Goal: Task Accomplishment & Management: Manage account settings

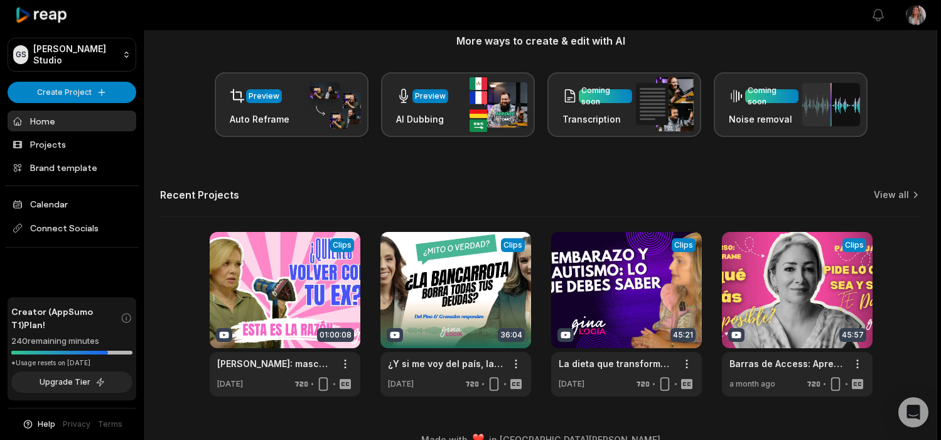
scroll to position [187, 0]
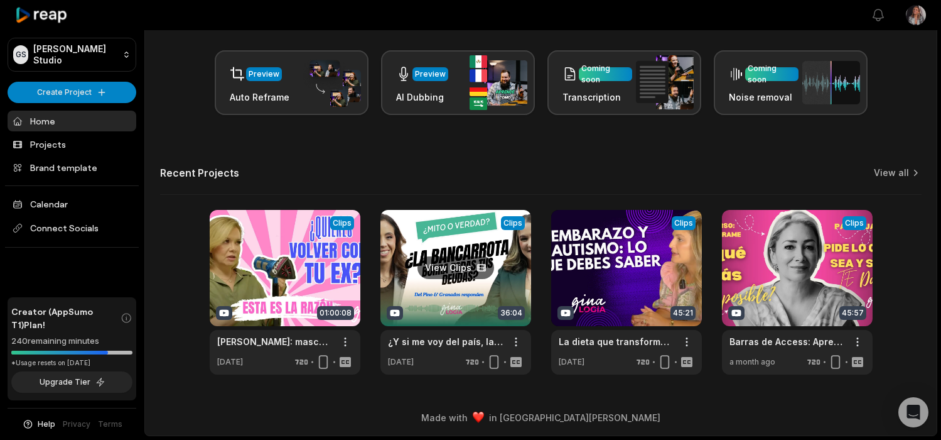
click at [445, 302] on link at bounding box center [456, 292] width 151 height 165
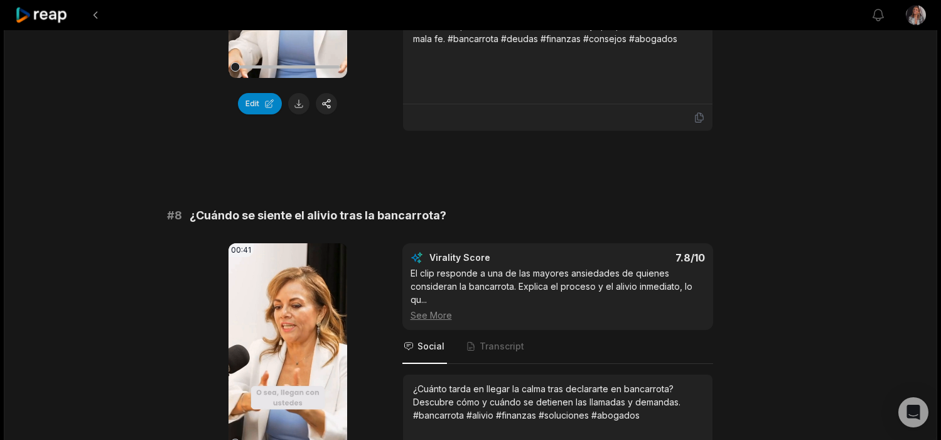
scroll to position [2717, 0]
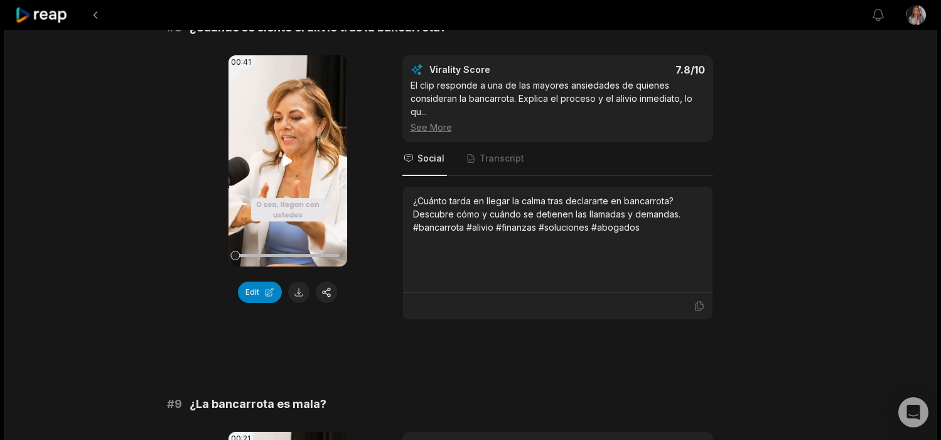
click at [288, 155] on icon at bounding box center [287, 160] width 9 height 11
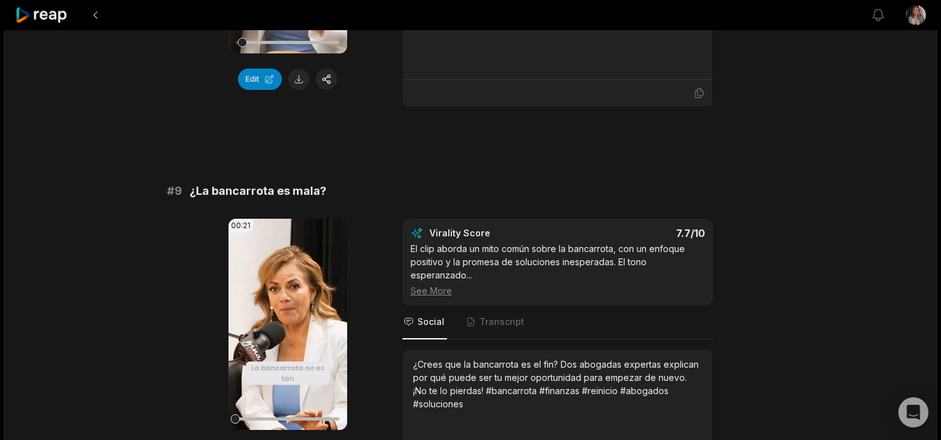
scroll to position [2936, 0]
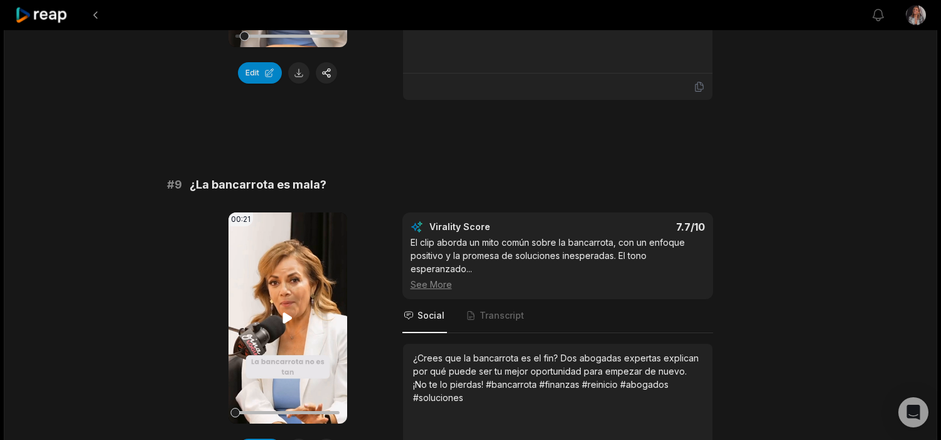
click at [291, 312] on icon at bounding box center [287, 317] width 9 height 11
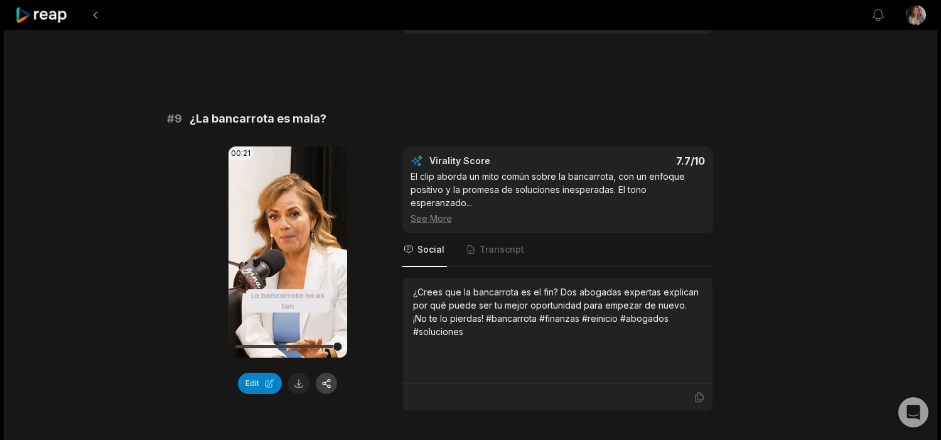
click at [328, 372] on button "button" at bounding box center [326, 382] width 21 height 21
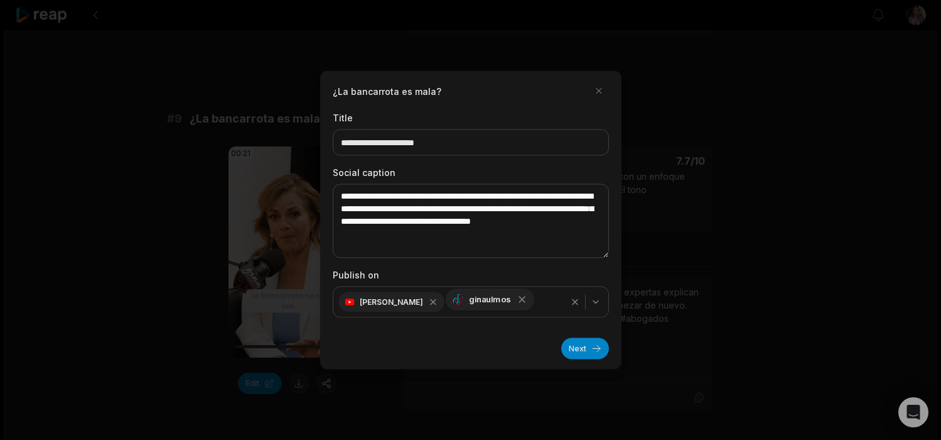
click at [519, 301] on icon "button" at bounding box center [522, 299] width 6 height 6
click at [594, 352] on button "Next" at bounding box center [586, 348] width 48 height 21
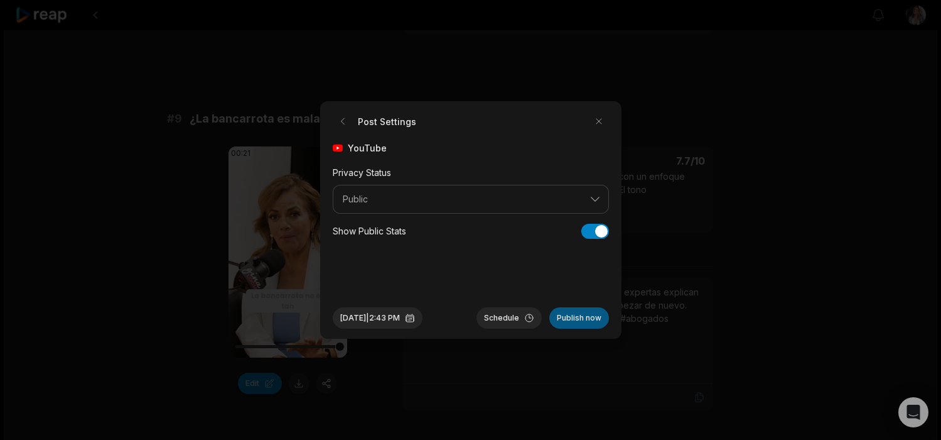
click at [585, 320] on button "Publish now" at bounding box center [580, 317] width 60 height 21
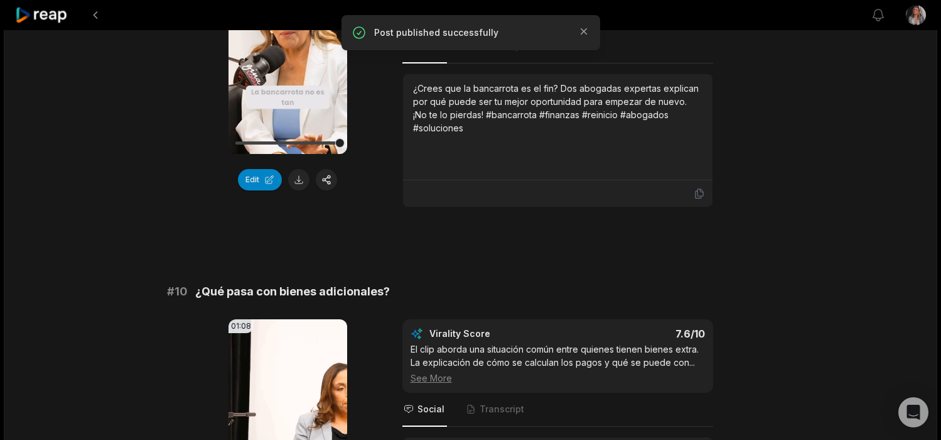
scroll to position [3207, 0]
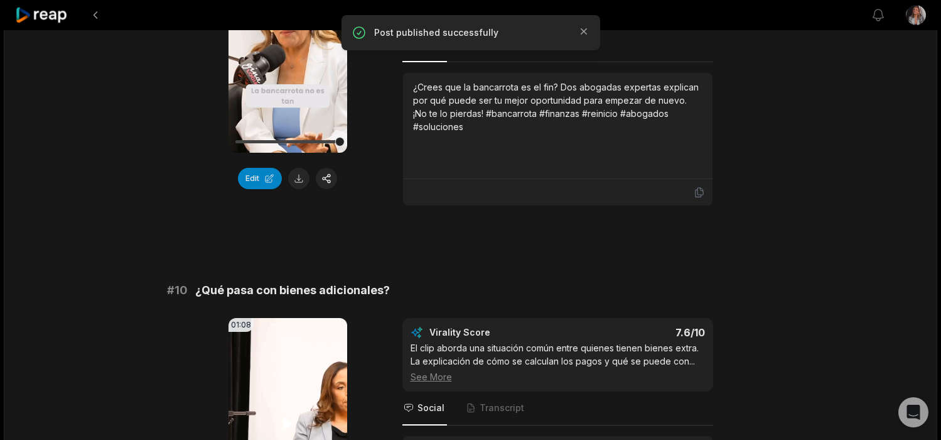
click at [298, 399] on video "Your browser does not support mp4 format." at bounding box center [288, 423] width 119 height 211
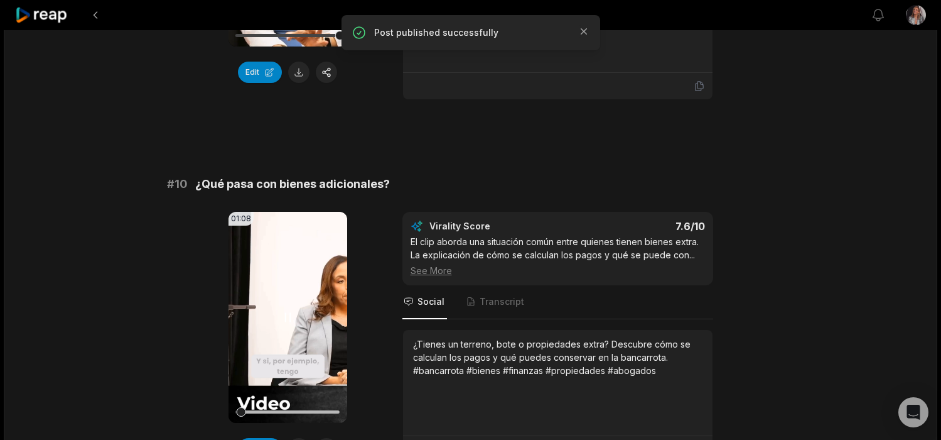
scroll to position [3448, 0]
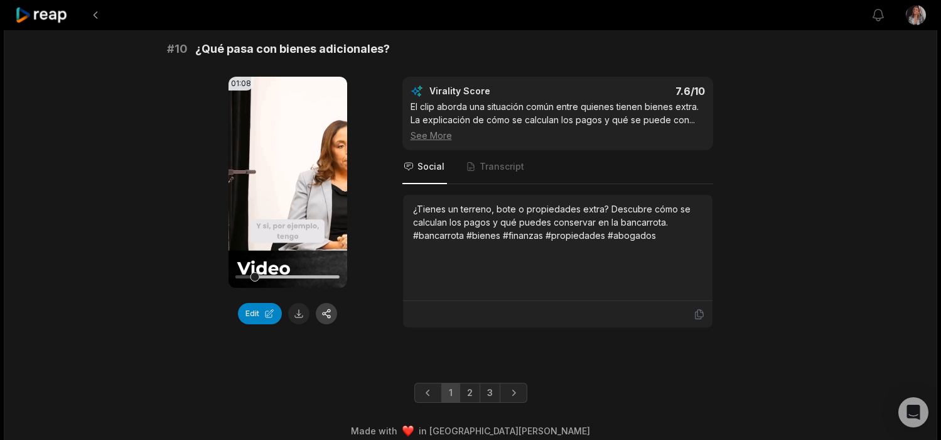
click at [330, 303] on button "button" at bounding box center [326, 313] width 21 height 21
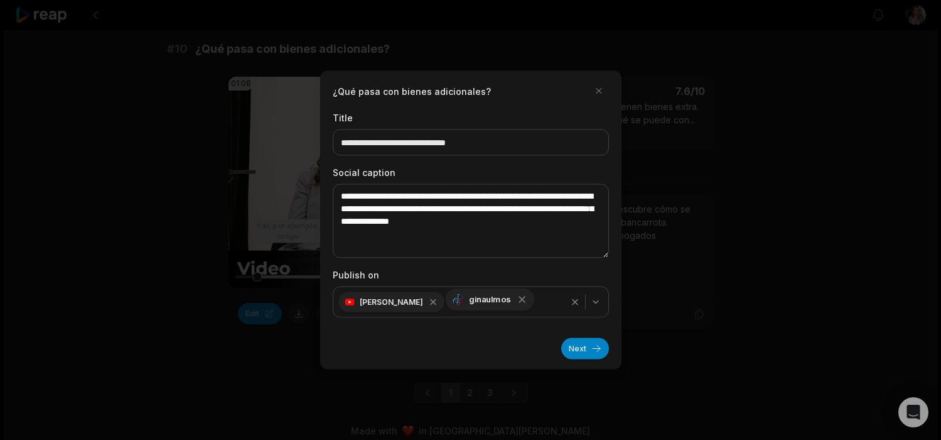
click at [516, 300] on icon "button" at bounding box center [521, 299] width 11 height 11
click at [590, 347] on button "Next" at bounding box center [586, 348] width 48 height 21
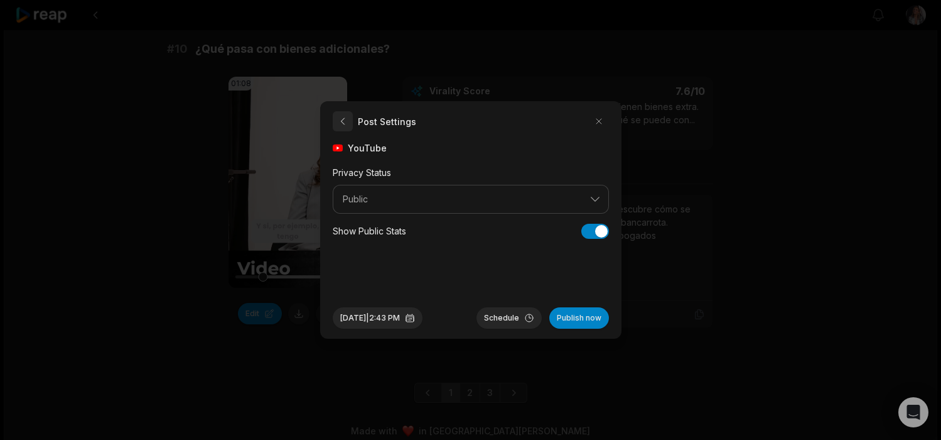
click at [344, 123] on button "button" at bounding box center [343, 121] width 20 height 20
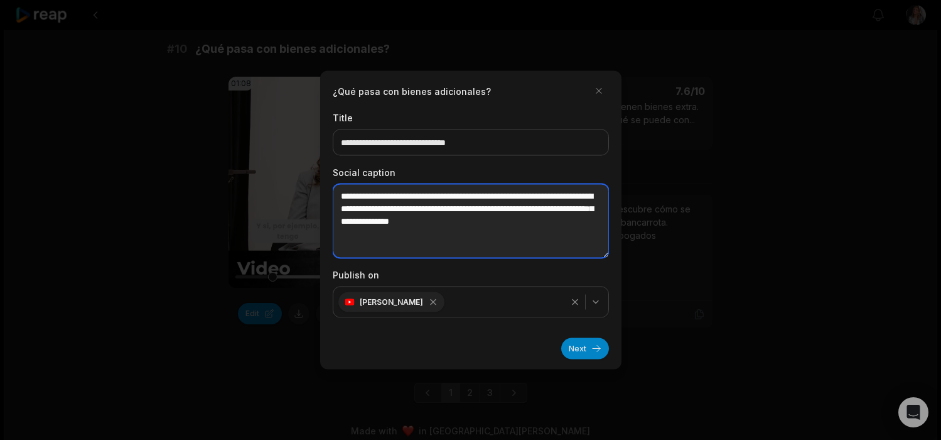
click at [466, 237] on textarea "**********" at bounding box center [471, 221] width 276 height 74
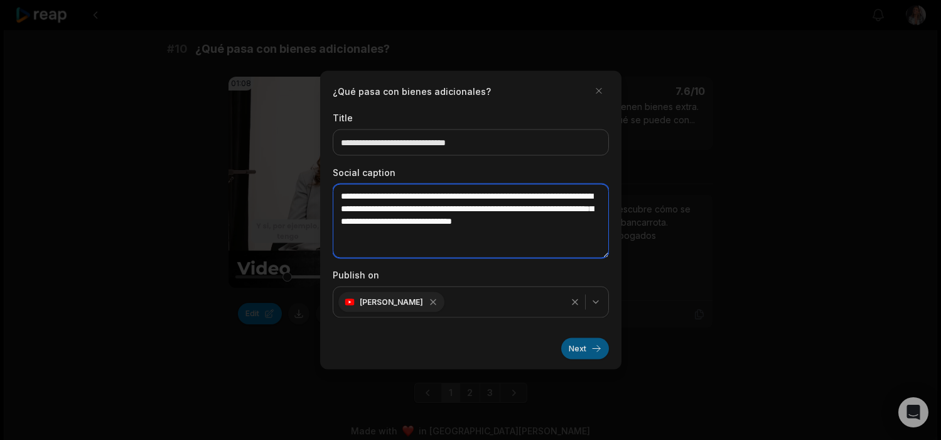
type textarea "**********"
click at [588, 351] on button "Next" at bounding box center [586, 348] width 48 height 21
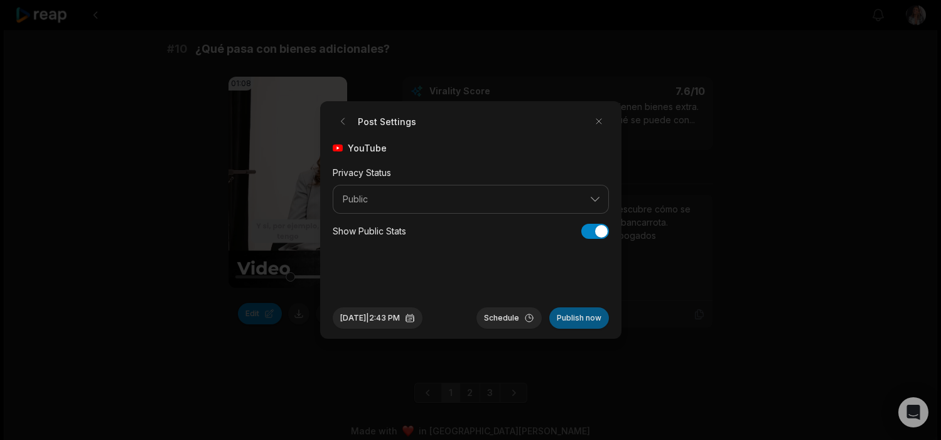
click at [592, 323] on button "Publish now" at bounding box center [580, 317] width 60 height 21
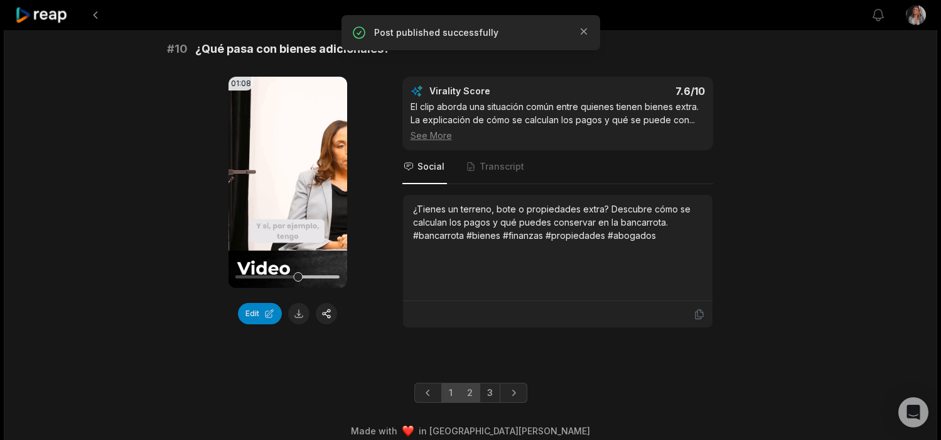
click at [470, 382] on link "2" at bounding box center [470, 392] width 21 height 20
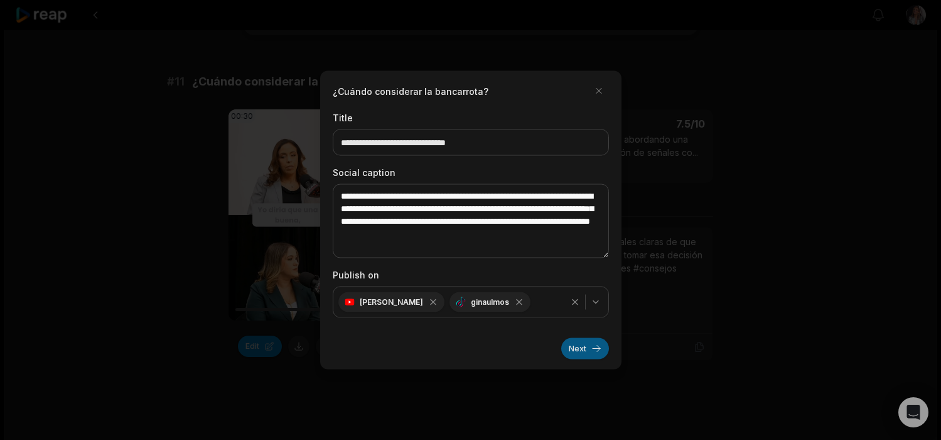
type textarea "**********"
click at [593, 350] on button "Next" at bounding box center [586, 348] width 48 height 21
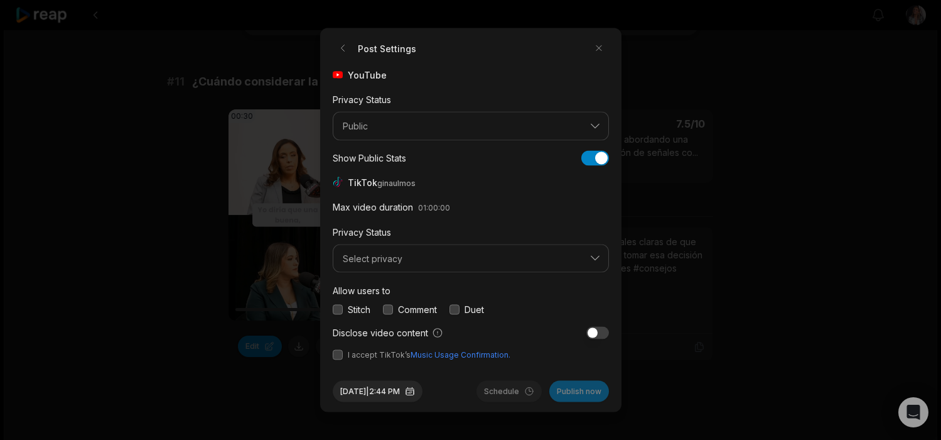
click at [342, 312] on button "button" at bounding box center [338, 309] width 10 height 10
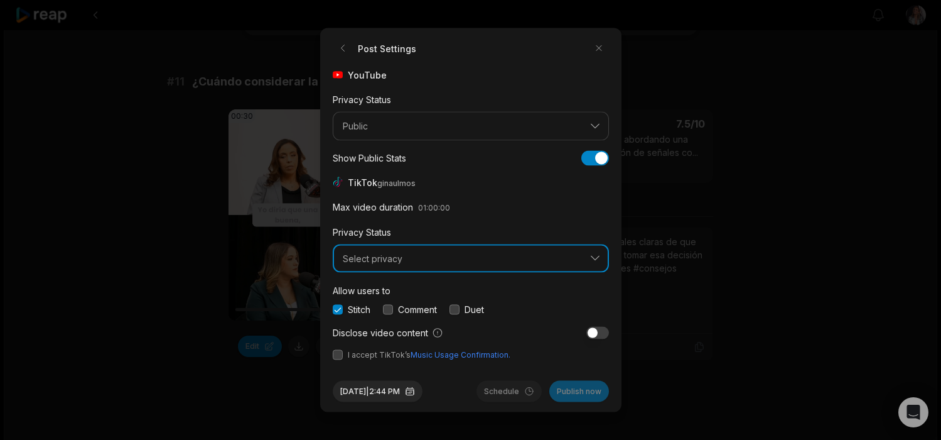
click at [360, 263] on span "Select privacy" at bounding box center [462, 257] width 239 height 11
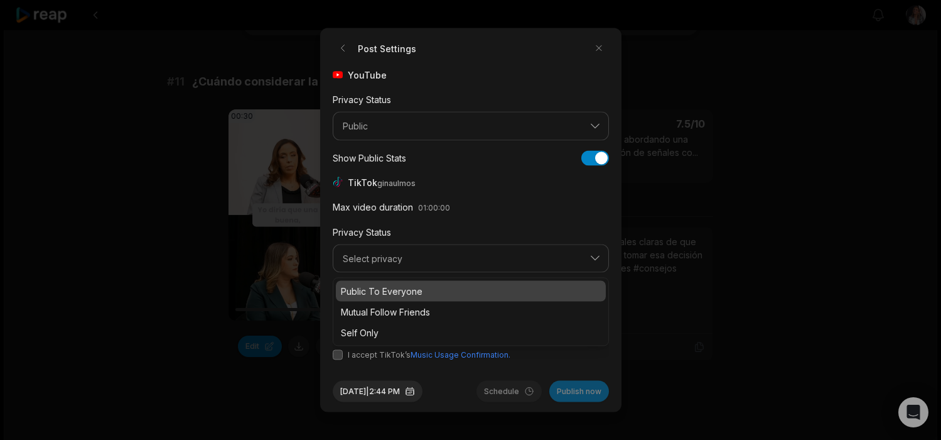
click at [361, 291] on p "Public To Everyone" at bounding box center [471, 291] width 260 height 13
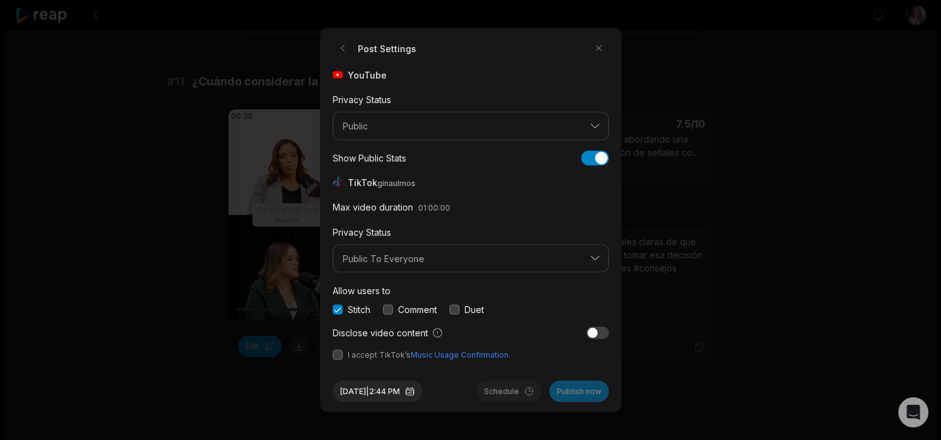
click at [335, 352] on button "button" at bounding box center [338, 355] width 10 height 10
click at [383, 390] on button "Sep 9, 2025 | 2:44 PM" at bounding box center [378, 391] width 90 height 21
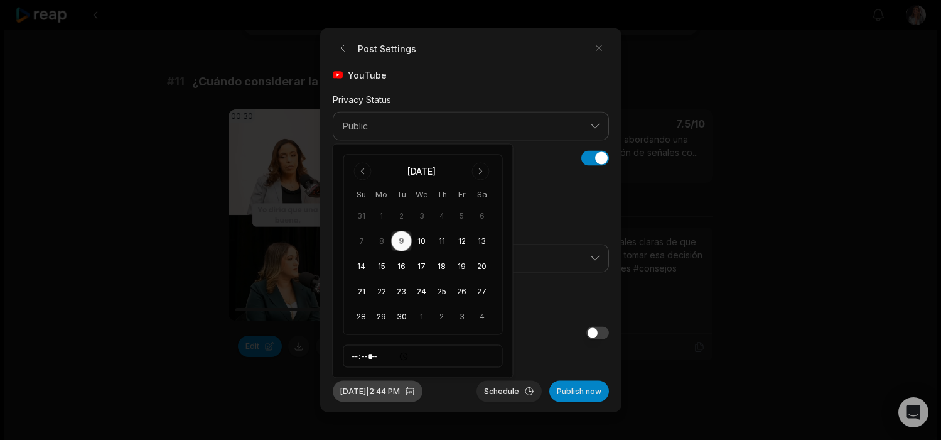
click at [391, 391] on button "Sep 9, 2025 | 2:44 PM" at bounding box center [378, 391] width 90 height 21
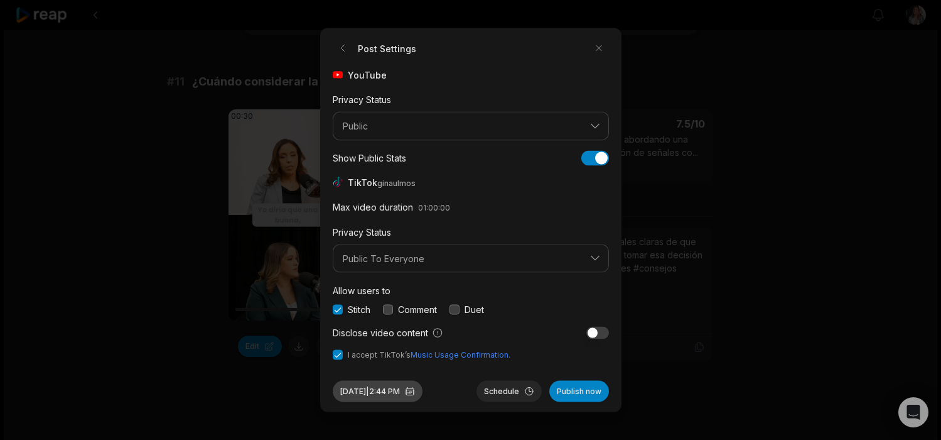
click at [406, 389] on button "Sep 9, 2025 | 2:44 PM" at bounding box center [378, 391] width 90 height 21
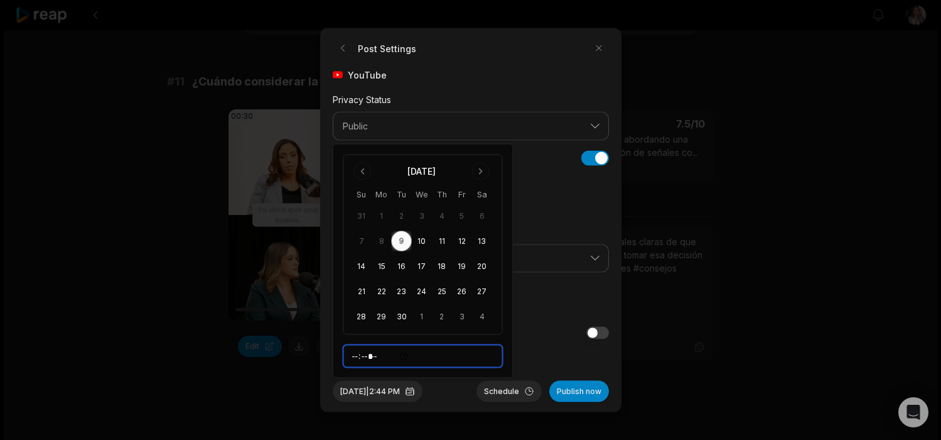
click at [357, 357] on input "*****" at bounding box center [424, 356] width 160 height 23
type input "*****"
click at [502, 391] on button "Schedule" at bounding box center [509, 391] width 65 height 21
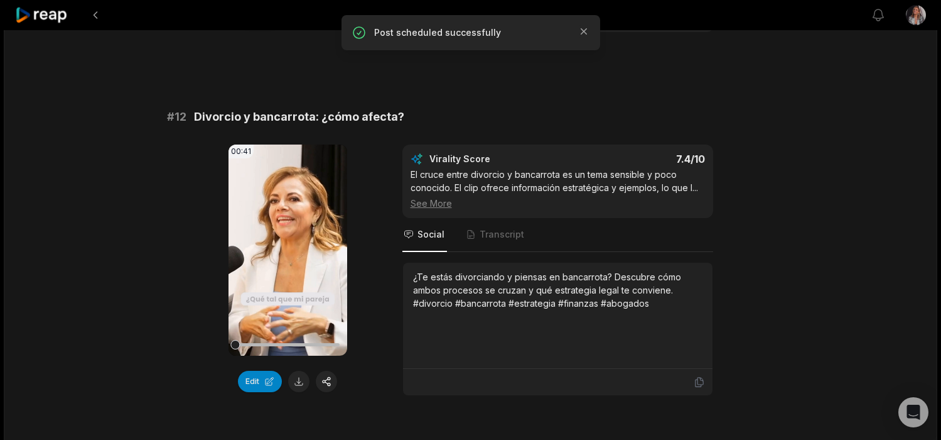
scroll to position [440, 0]
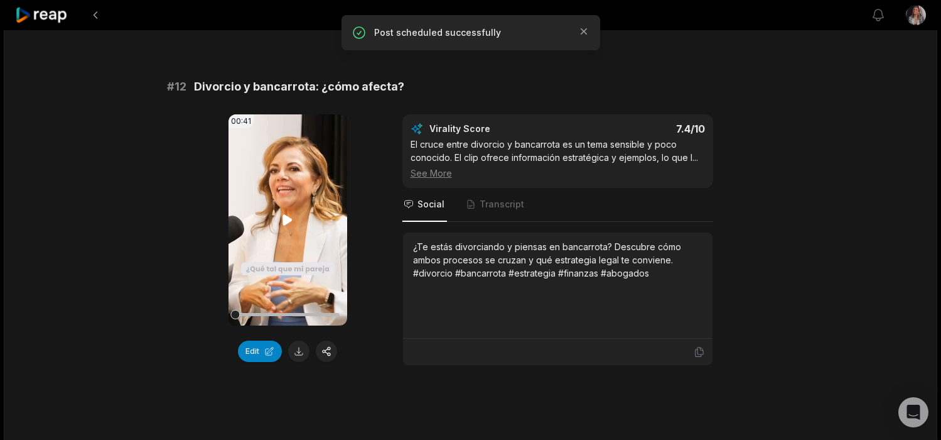
click at [288, 225] on icon at bounding box center [287, 219] width 15 height 15
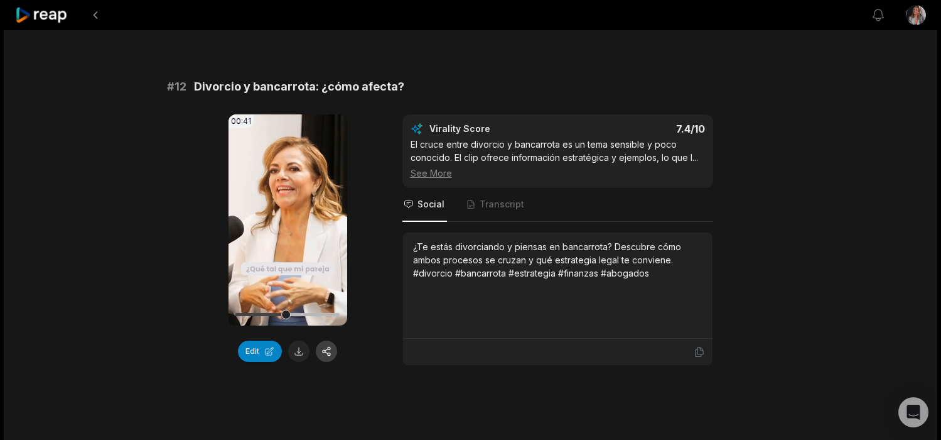
click at [329, 355] on button "button" at bounding box center [326, 350] width 21 height 21
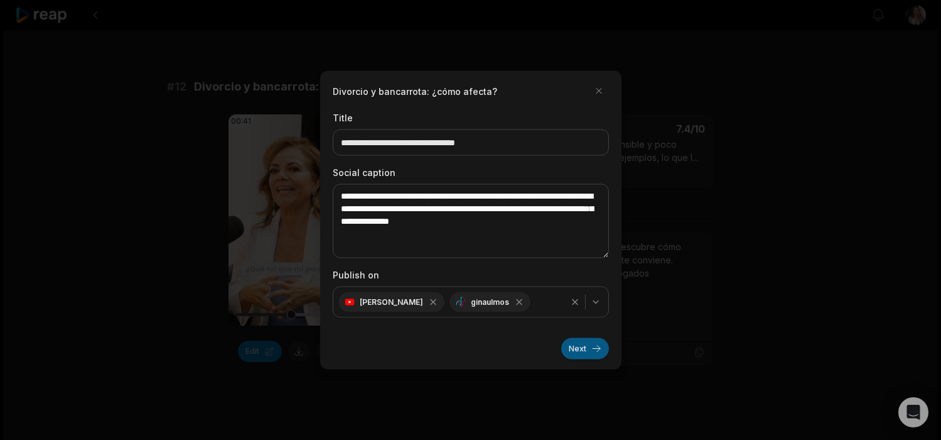
click at [579, 349] on button "Next" at bounding box center [586, 348] width 48 height 21
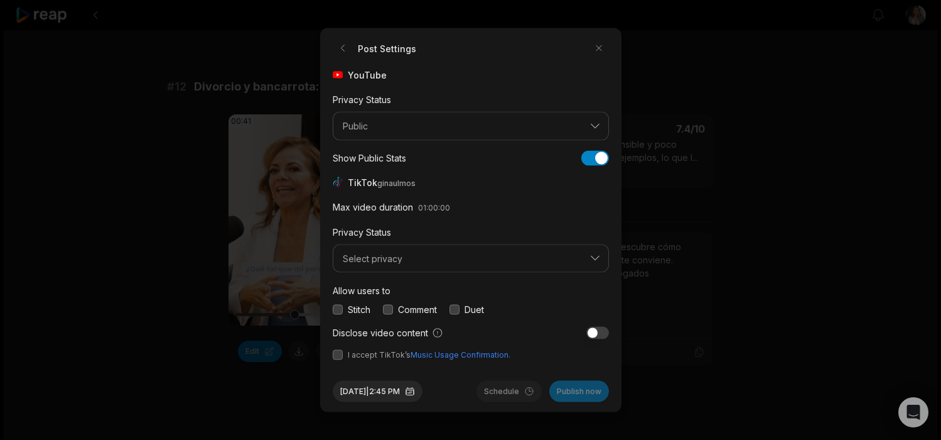
click at [337, 354] on button "button" at bounding box center [338, 355] width 10 height 10
click at [339, 306] on button "button" at bounding box center [338, 309] width 10 height 10
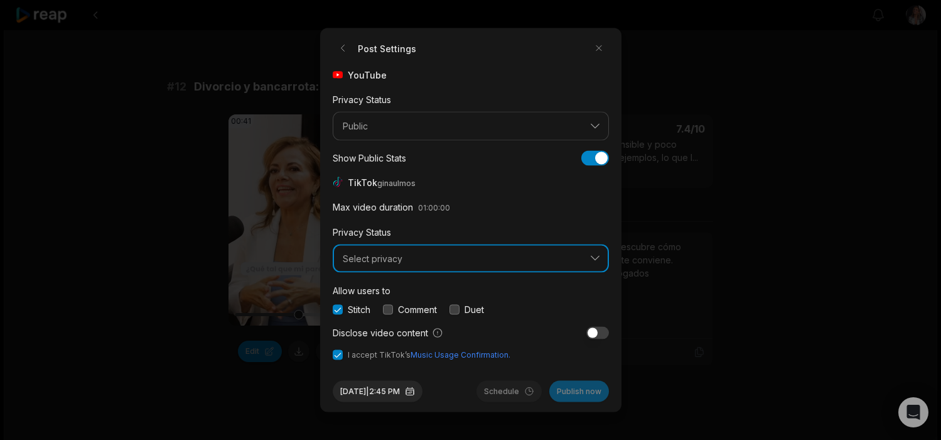
click at [366, 246] on button "Select privacy" at bounding box center [471, 258] width 276 height 29
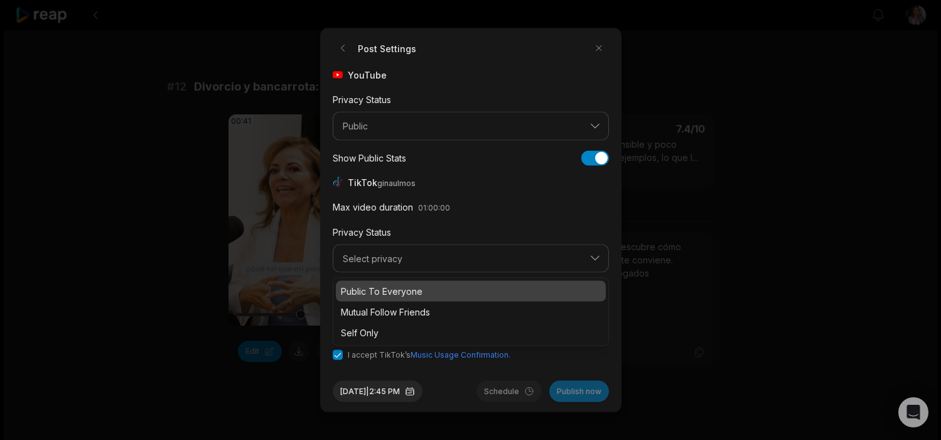
click at [370, 286] on p "Public To Everyone" at bounding box center [471, 291] width 260 height 13
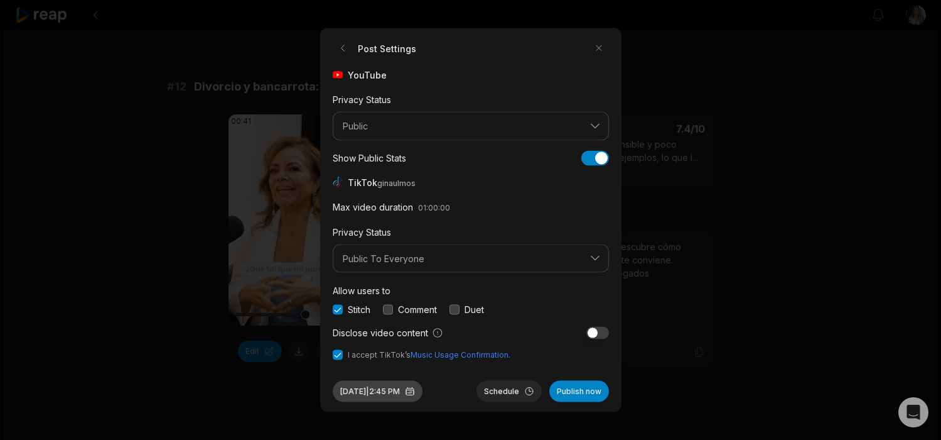
click at [386, 391] on button "Sep 9, 2025 | 2:45 PM" at bounding box center [378, 391] width 90 height 21
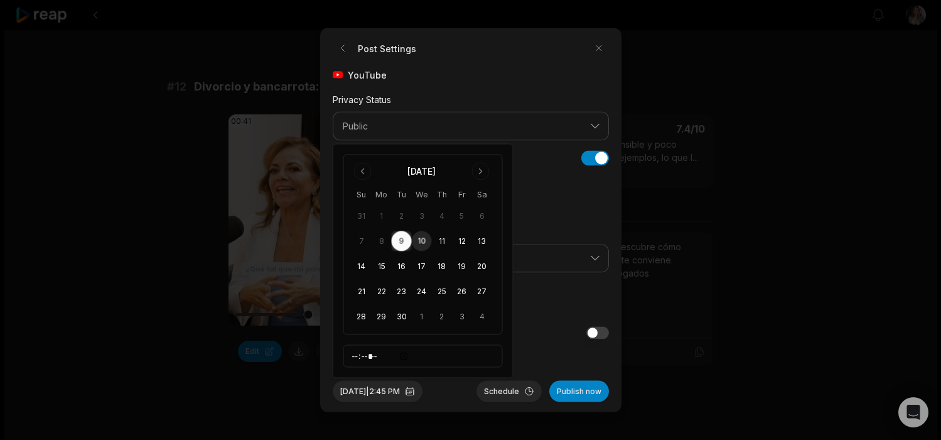
click at [423, 241] on button "10" at bounding box center [422, 241] width 20 height 20
click at [508, 393] on button "Schedule" at bounding box center [509, 391] width 65 height 21
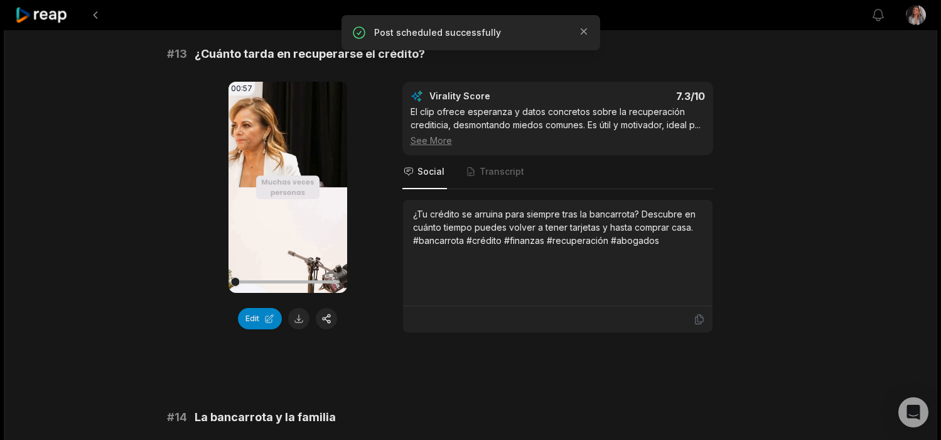
scroll to position [871, 0]
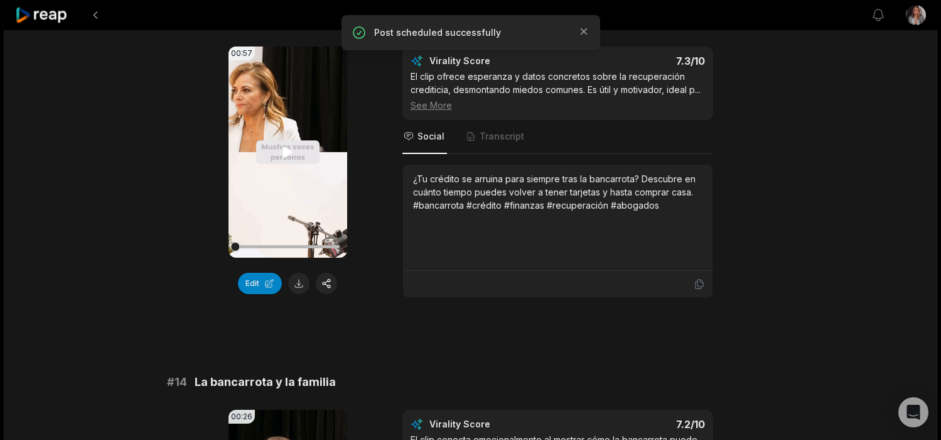
click at [290, 157] on icon at bounding box center [287, 151] width 15 height 15
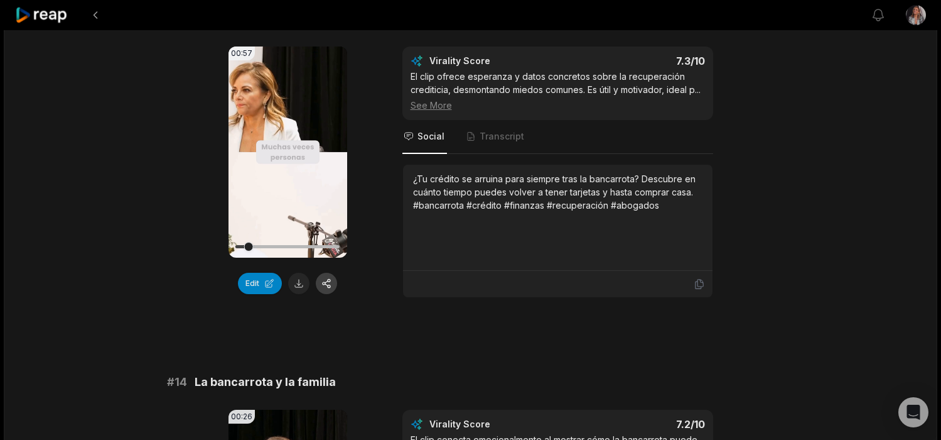
click at [331, 286] on button "button" at bounding box center [326, 283] width 21 height 21
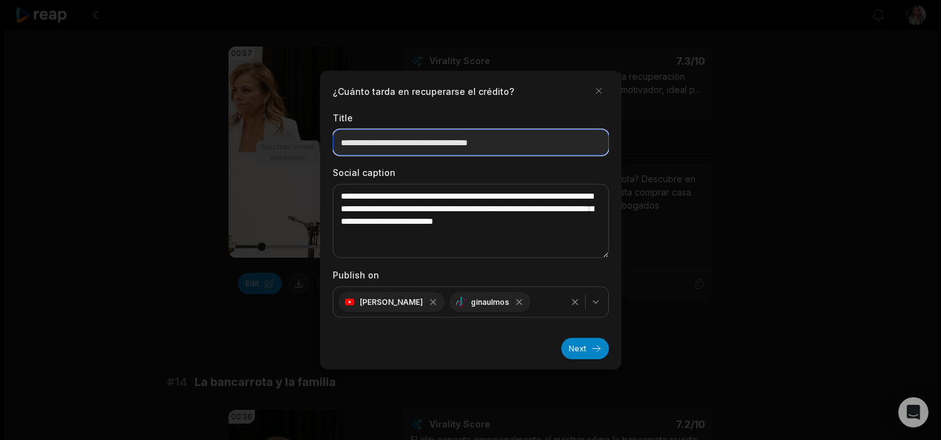
click at [538, 146] on input "**********" at bounding box center [471, 142] width 276 height 26
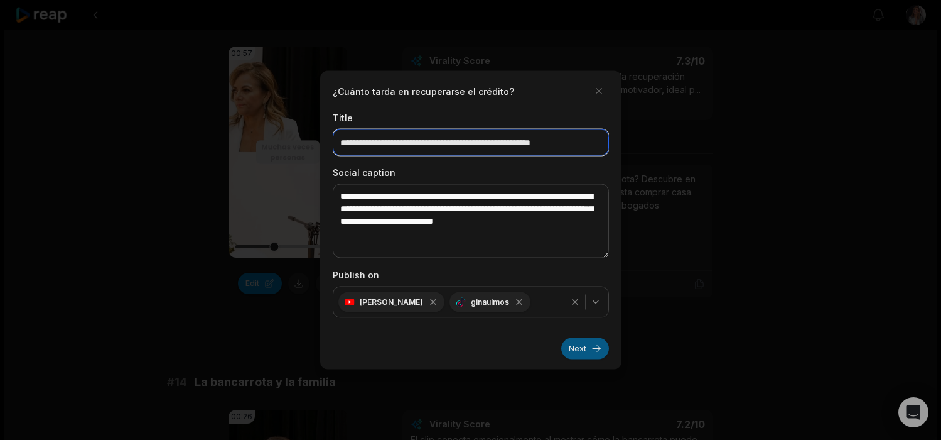
type input "**********"
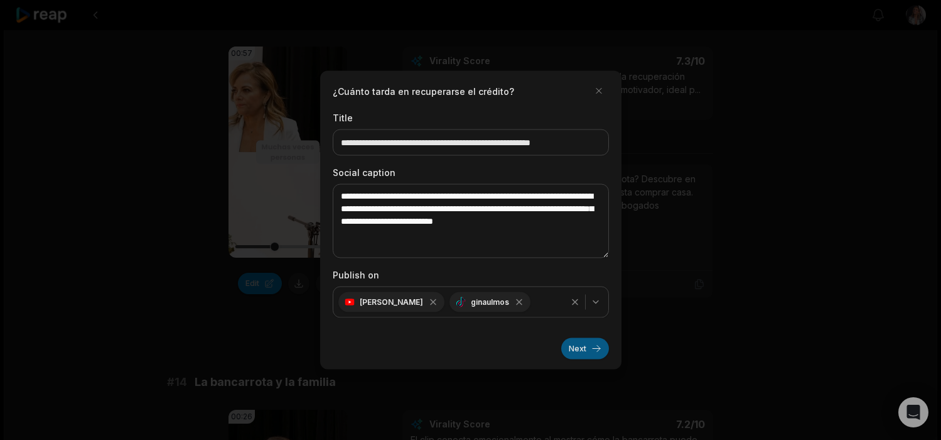
click at [593, 350] on button "Next" at bounding box center [586, 348] width 48 height 21
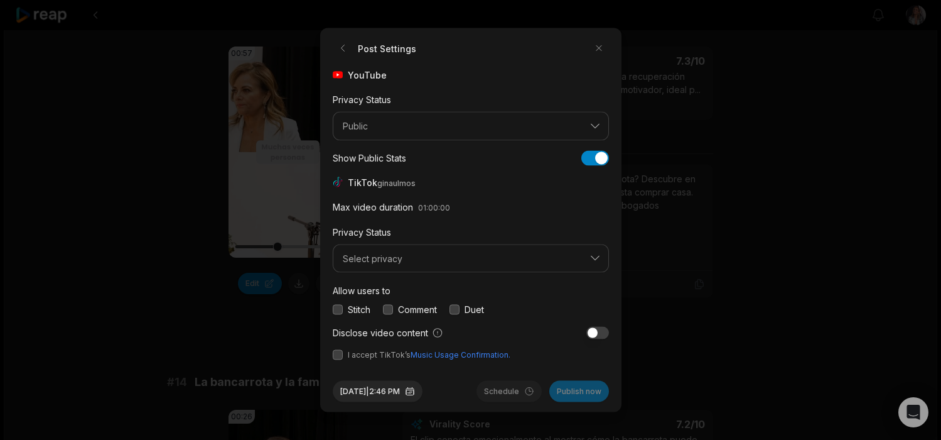
click at [340, 309] on button "button" at bounding box center [338, 309] width 10 height 10
click at [339, 354] on button "button" at bounding box center [338, 355] width 10 height 10
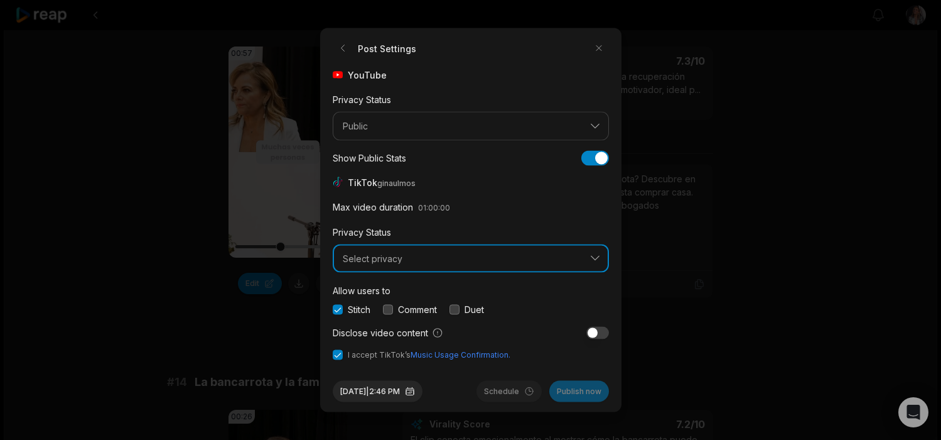
click at [369, 261] on span "Select privacy" at bounding box center [462, 257] width 239 height 11
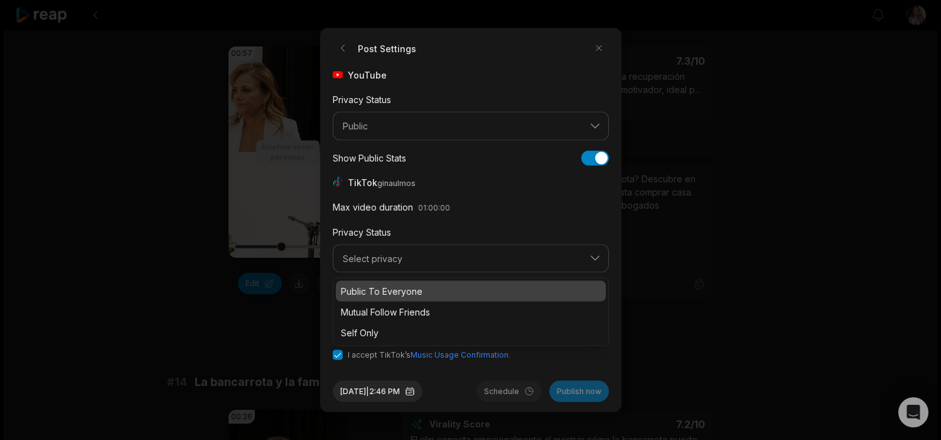
click at [369, 289] on p "Public To Everyone" at bounding box center [471, 291] width 260 height 13
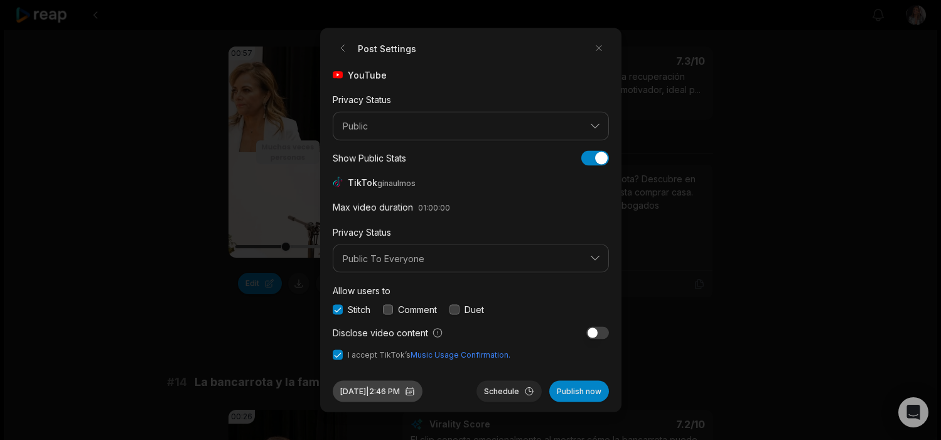
click at [395, 389] on button "Sep 9, 2025 | 2:46 PM" at bounding box center [378, 391] width 90 height 21
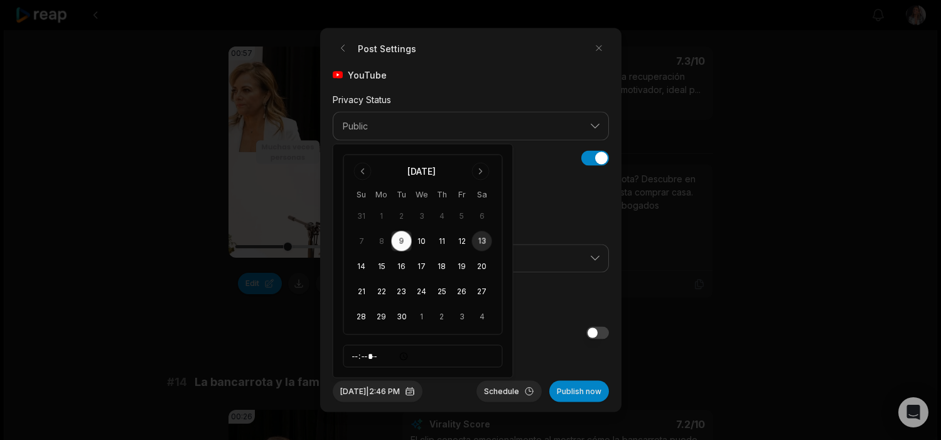
click at [484, 239] on button "13" at bounding box center [482, 241] width 20 height 20
click at [404, 386] on button "Sep 13, 2025 | 2:46 PM" at bounding box center [378, 391] width 90 height 21
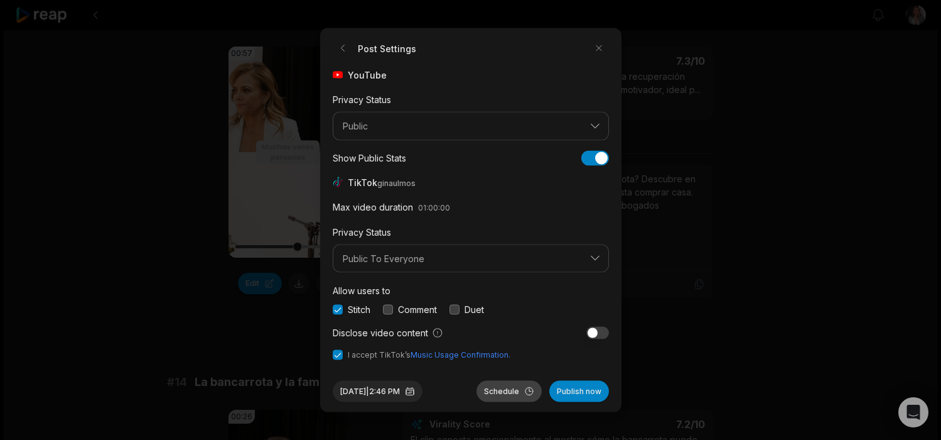
click at [509, 390] on button "Schedule" at bounding box center [509, 391] width 65 height 21
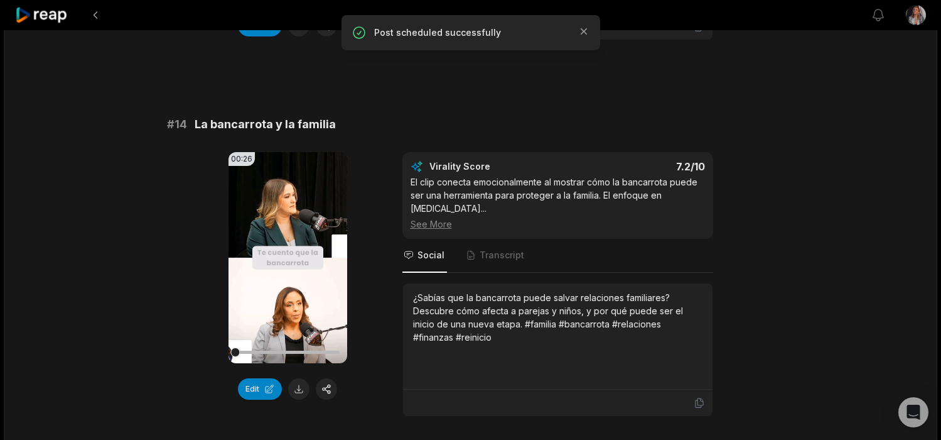
scroll to position [1142, 0]
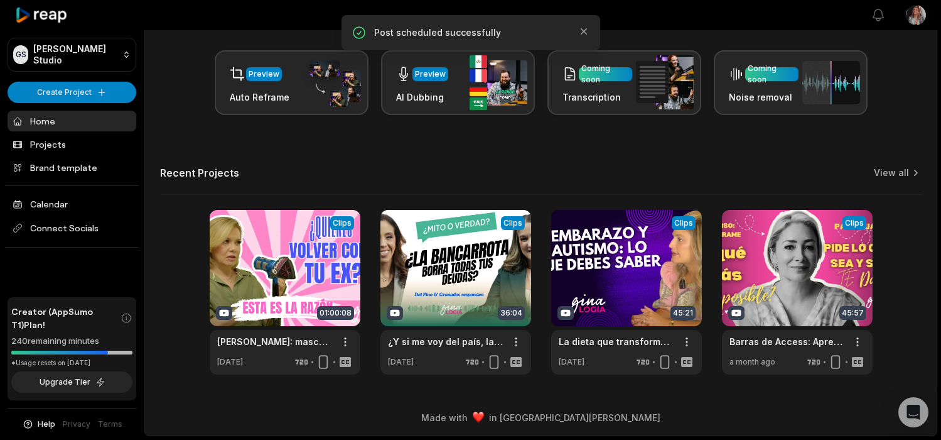
scroll to position [187, 0]
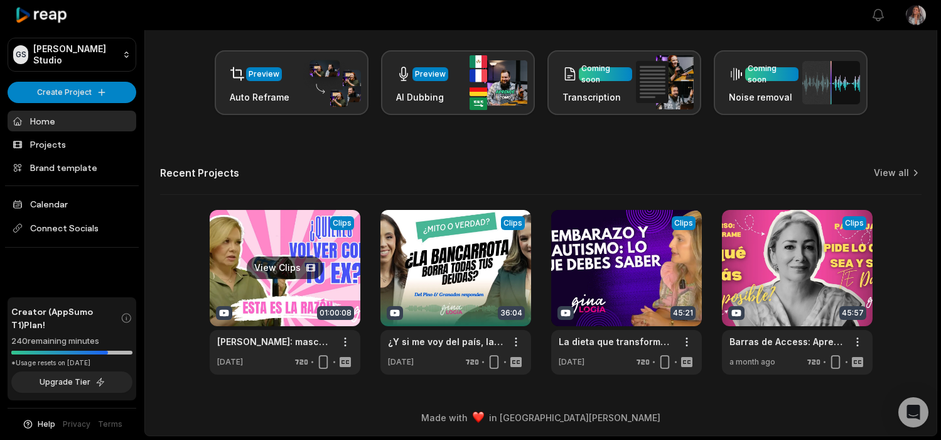
click at [274, 305] on link at bounding box center [285, 292] width 151 height 165
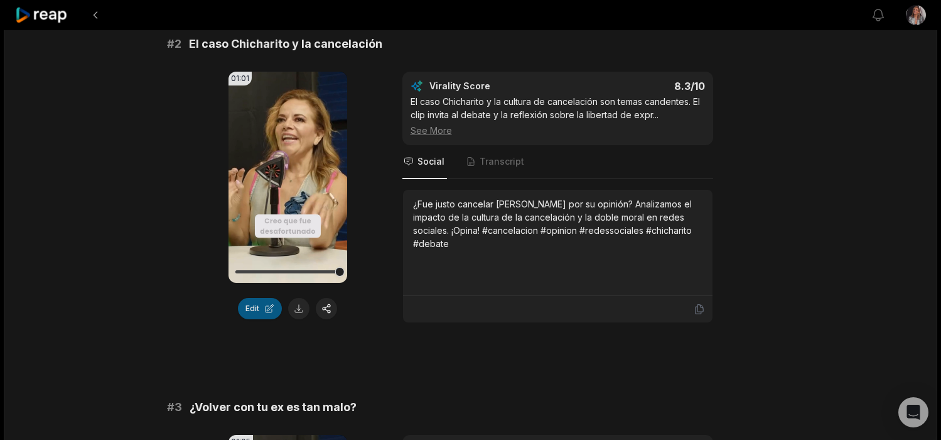
click at [247, 298] on button "Edit" at bounding box center [260, 308] width 44 height 21
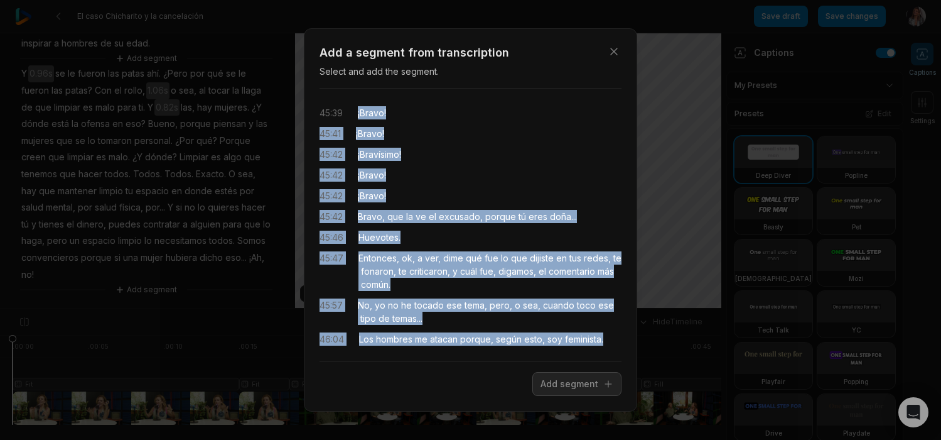
drag, startPoint x: 481, startPoint y: 238, endPoint x: 358, endPoint y: 114, distance: 174.5
click at [358, 114] on div "45:39 ¡Bravo! 45:41 ¡Bravo! 45:42 ¡Bravísimo! 45:42 ¡Bravo! 45:42 ¡Bravo! 45:42…" at bounding box center [471, 225] width 302 height 252
click at [564, 381] on button "Add segment" at bounding box center [577, 384] width 89 height 24
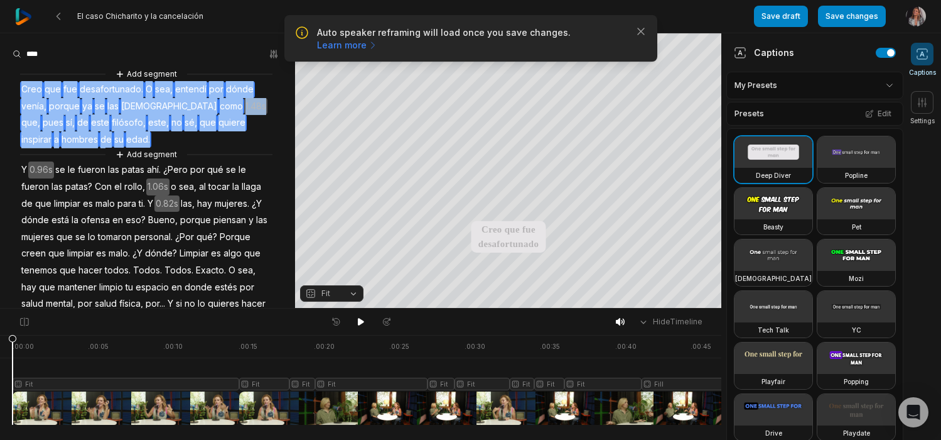
drag, startPoint x: 47, startPoint y: 141, endPoint x: 4, endPoint y: 84, distance: 71.7
click at [4, 84] on div "Add segment Creo que fue desafortunado. O sea, entendí por dónde venía, porque …" at bounding box center [147, 311] width 295 height 489
click at [41, 119] on button "Remove video" at bounding box center [43, 119] width 85 height 16
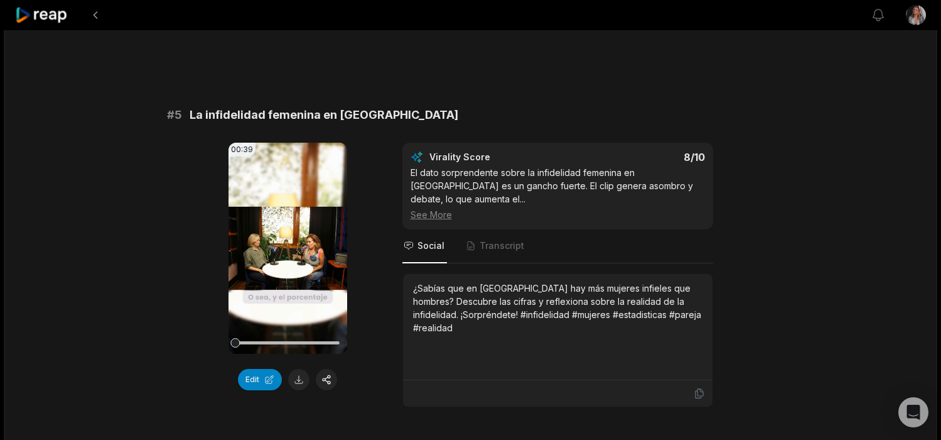
scroll to position [1727, 0]
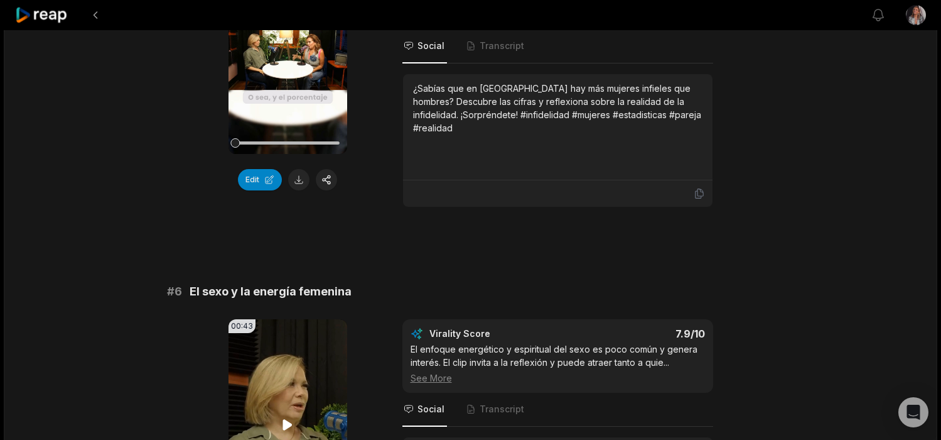
click at [289, 417] on icon at bounding box center [287, 424] width 15 height 15
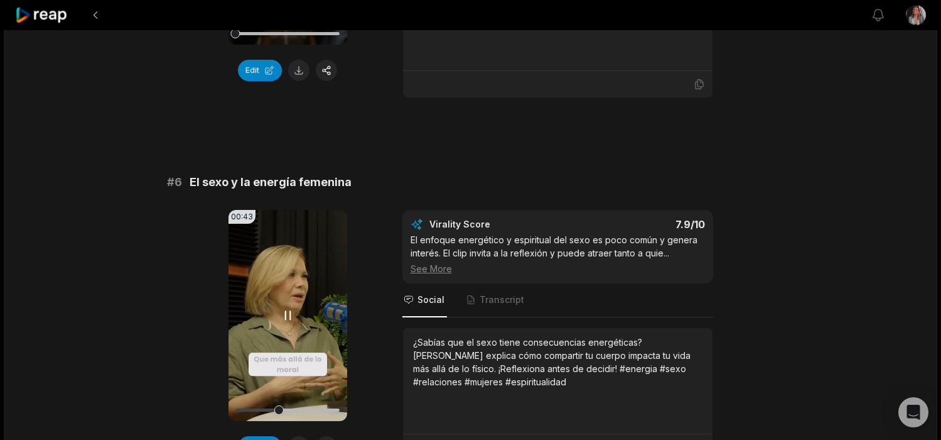
scroll to position [1852, 0]
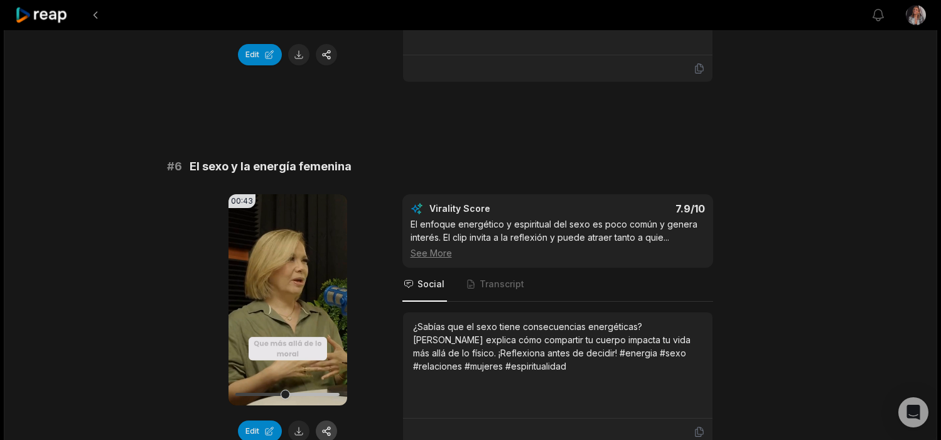
click at [328, 420] on button "button" at bounding box center [326, 430] width 21 height 21
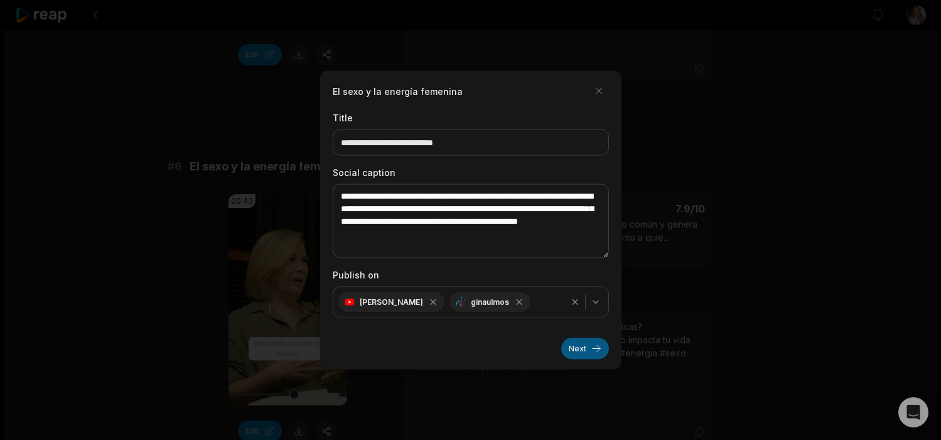
click at [586, 350] on button "Next" at bounding box center [586, 348] width 48 height 21
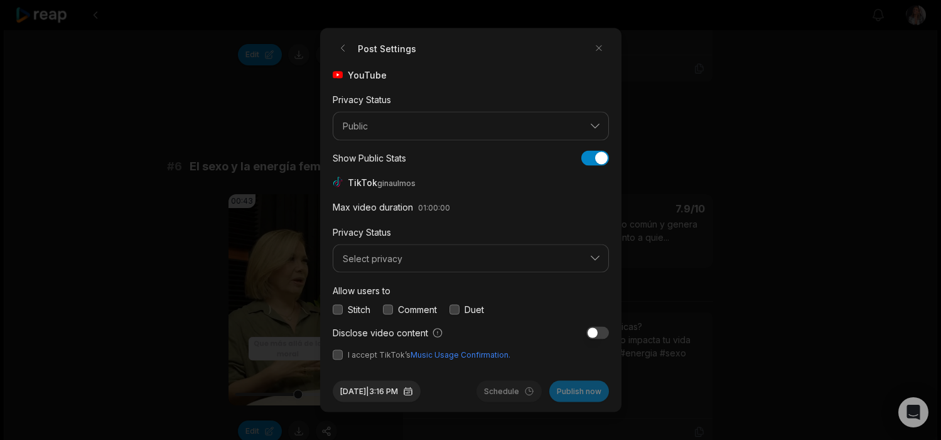
click at [341, 311] on button "button" at bounding box center [338, 309] width 10 height 10
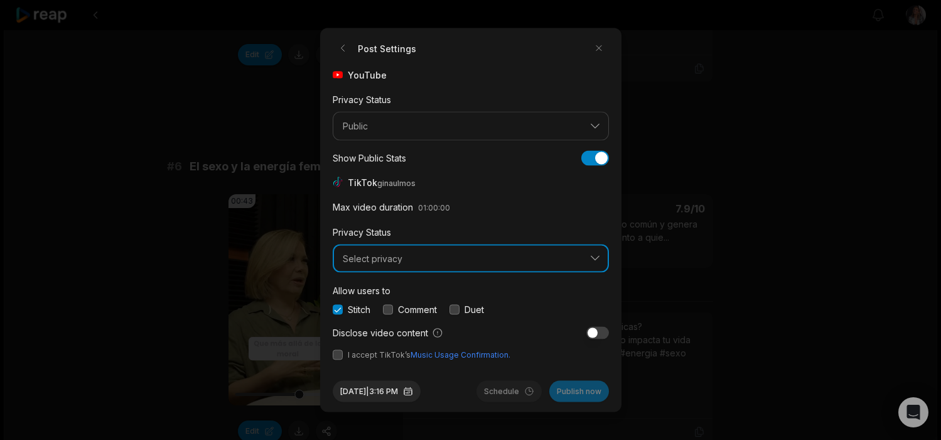
click at [365, 257] on span "Select privacy" at bounding box center [462, 257] width 239 height 11
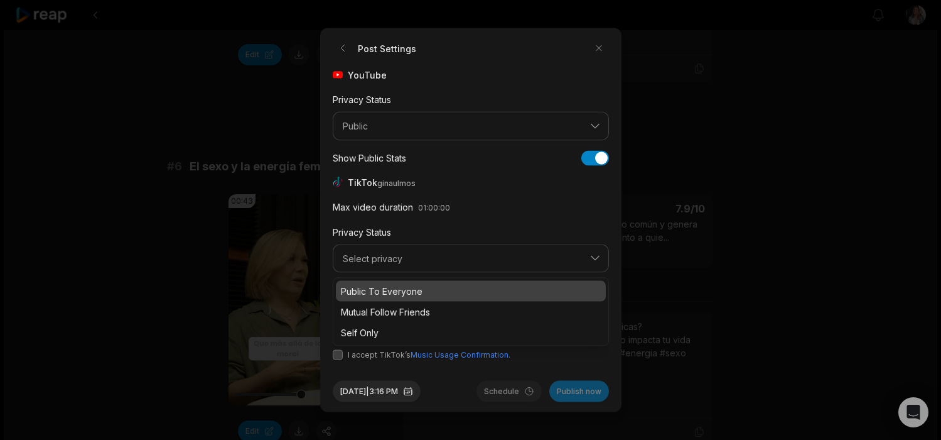
click at [367, 293] on p "Public To Everyone" at bounding box center [471, 291] width 260 height 13
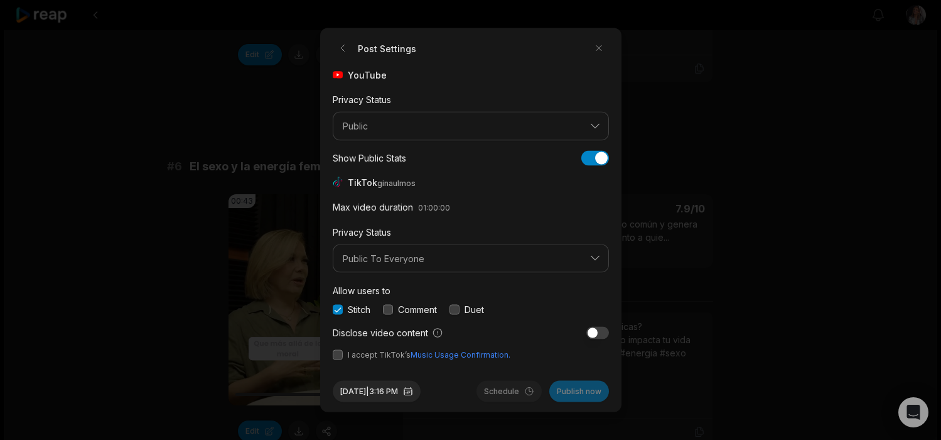
click at [341, 357] on button "button" at bounding box center [338, 355] width 10 height 10
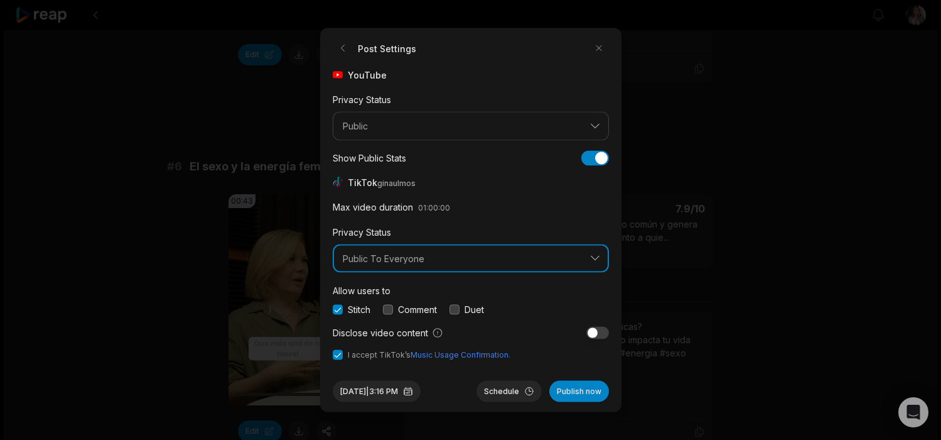
click at [462, 260] on span "Public To Everyone" at bounding box center [462, 257] width 239 height 11
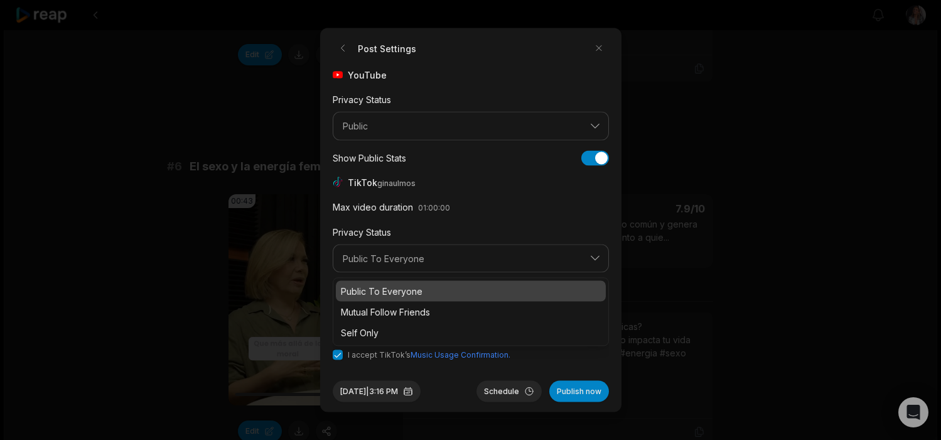
click at [454, 293] on p "Public To Everyone" at bounding box center [471, 291] width 260 height 13
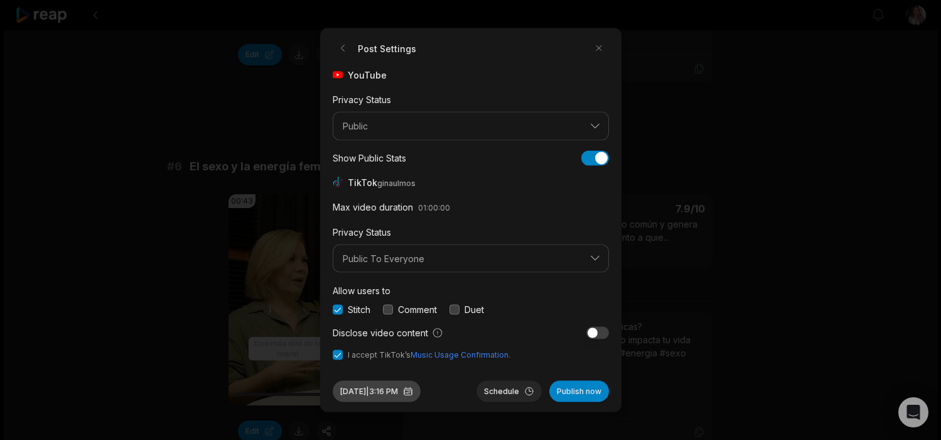
click at [379, 389] on button "[DATE] 3:16 PM" at bounding box center [377, 391] width 88 height 21
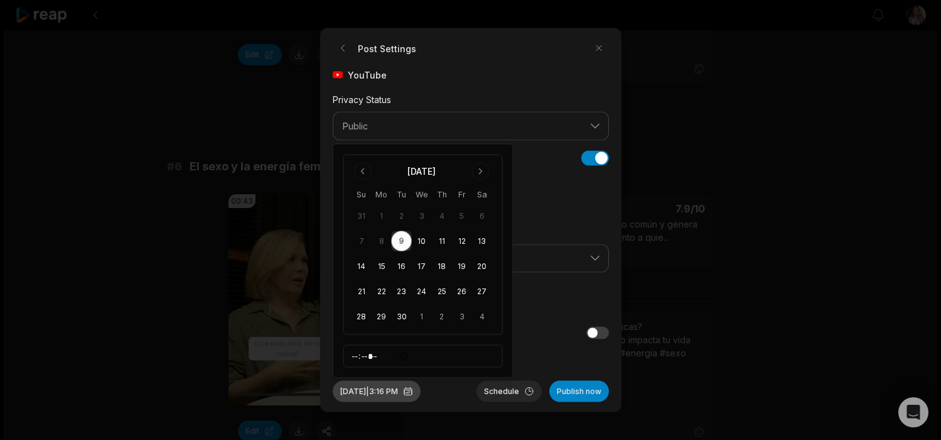
click at [395, 392] on button "[DATE] 3:16 PM" at bounding box center [377, 391] width 88 height 21
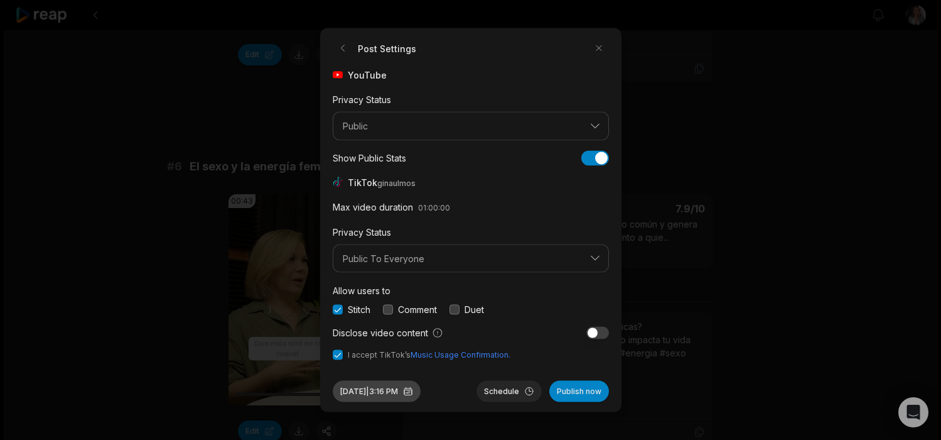
click at [395, 392] on button "[DATE] 3:16 PM" at bounding box center [377, 391] width 88 height 21
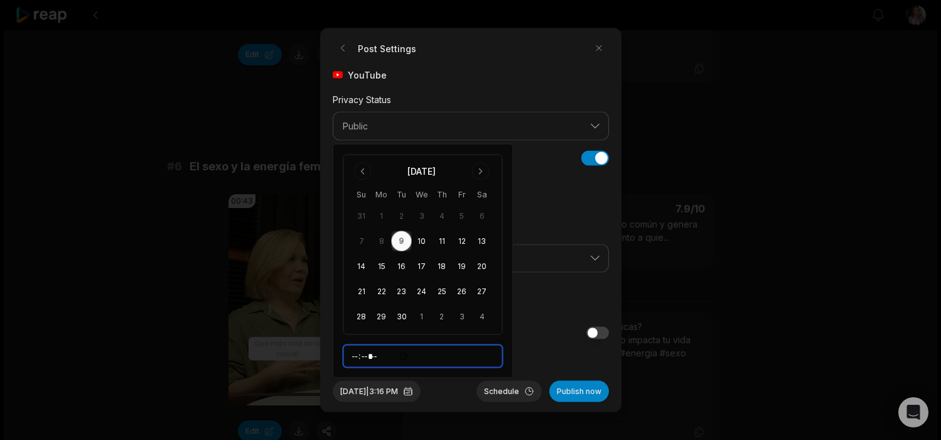
click at [359, 359] on input "*****" at bounding box center [424, 356] width 160 height 23
click at [371, 359] on input "*****" at bounding box center [424, 356] width 160 height 23
click at [360, 360] on input "*****" at bounding box center [424, 356] width 160 height 23
type input "*****"
click at [509, 391] on button "Schedule" at bounding box center [509, 391] width 65 height 21
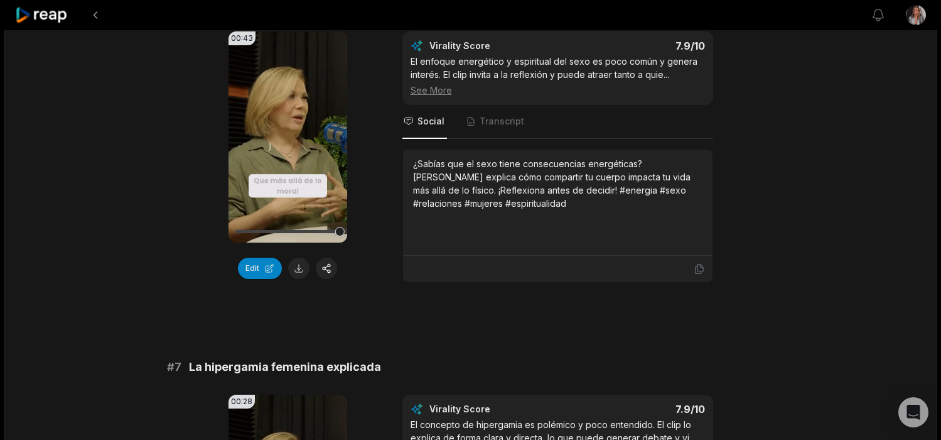
scroll to position [2027, 0]
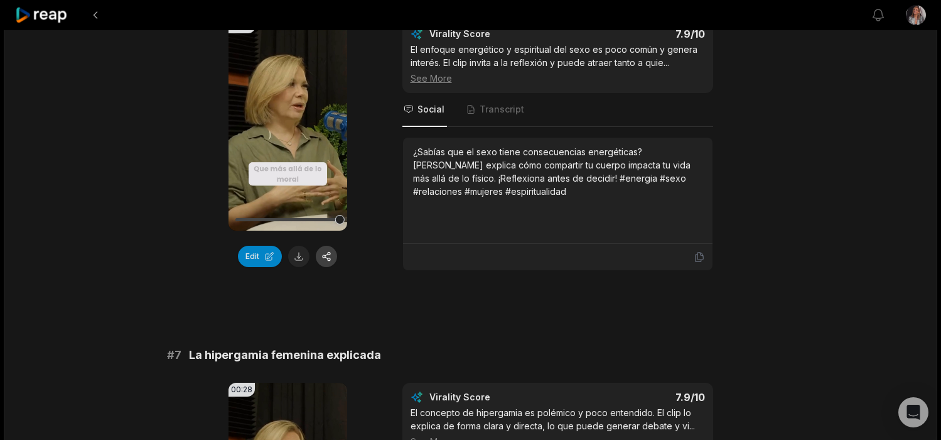
click at [330, 246] on button "button" at bounding box center [326, 256] width 21 height 21
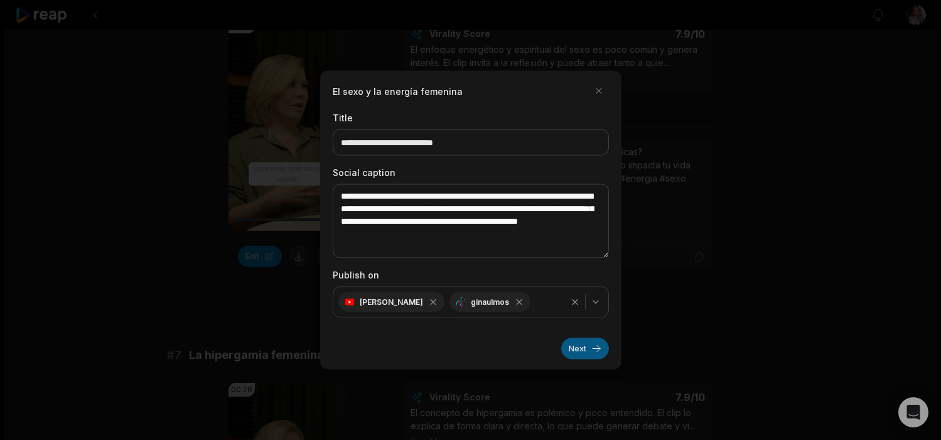
click at [581, 355] on button "Next" at bounding box center [586, 348] width 48 height 21
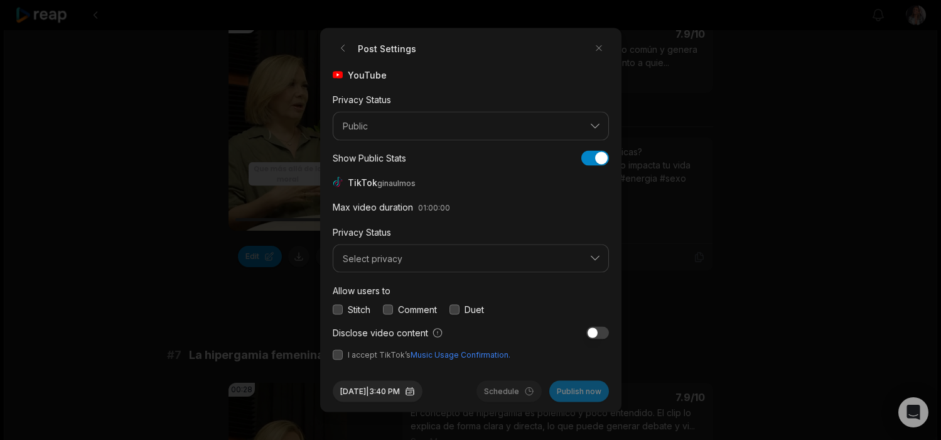
click at [337, 312] on button "button" at bounding box center [338, 309] width 10 height 10
click at [338, 352] on button "button" at bounding box center [338, 355] width 10 height 10
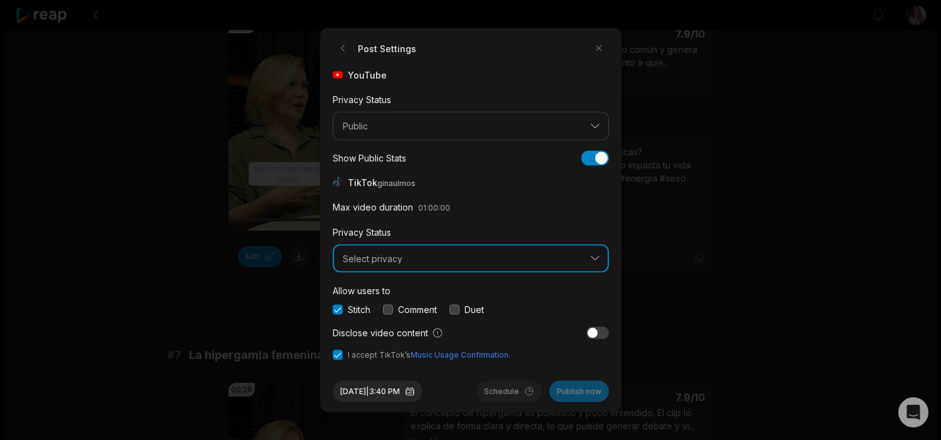
click at [382, 261] on span "Select privacy" at bounding box center [462, 257] width 239 height 11
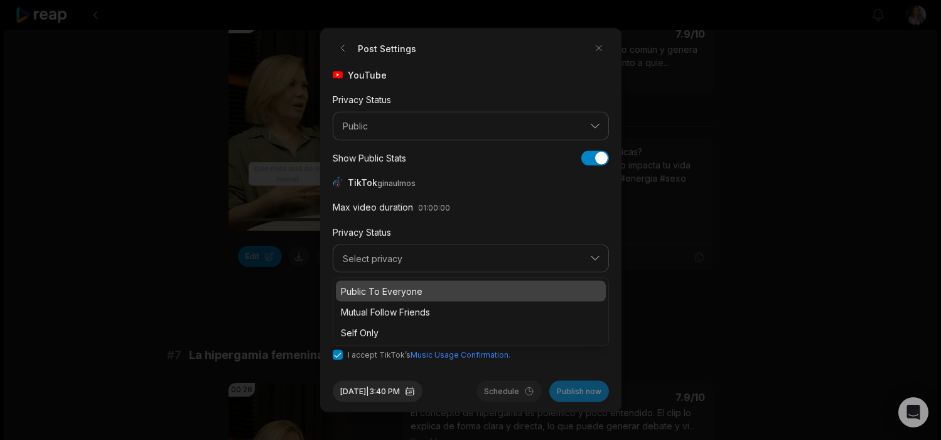
click at [384, 290] on p "Public To Everyone" at bounding box center [471, 291] width 260 height 13
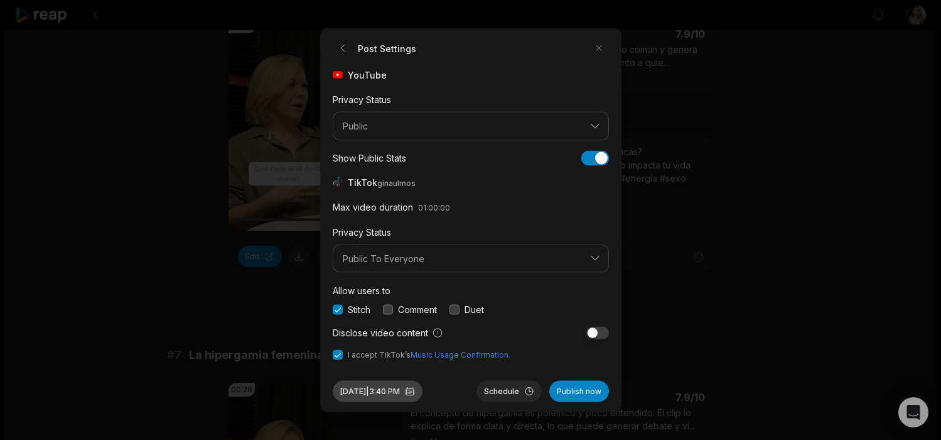
click at [408, 393] on button "[DATE] 3:40 PM" at bounding box center [378, 391] width 90 height 21
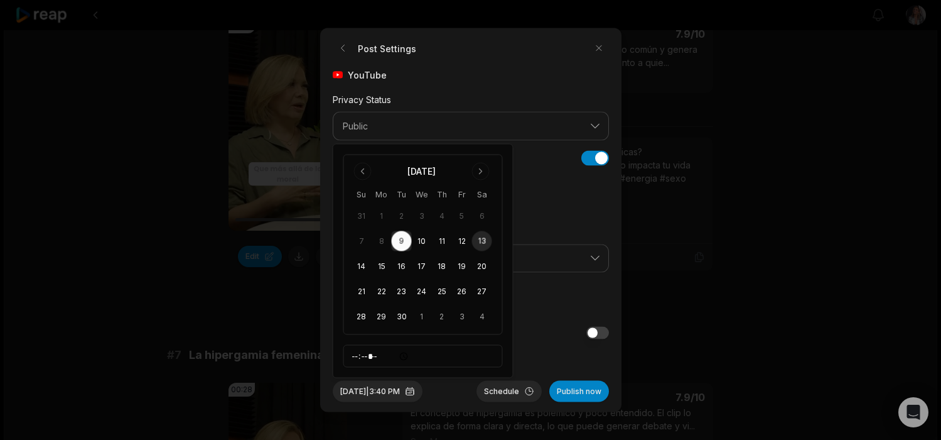
click at [482, 240] on button "13" at bounding box center [482, 241] width 20 height 20
click at [505, 391] on button "Schedule" at bounding box center [509, 391] width 65 height 21
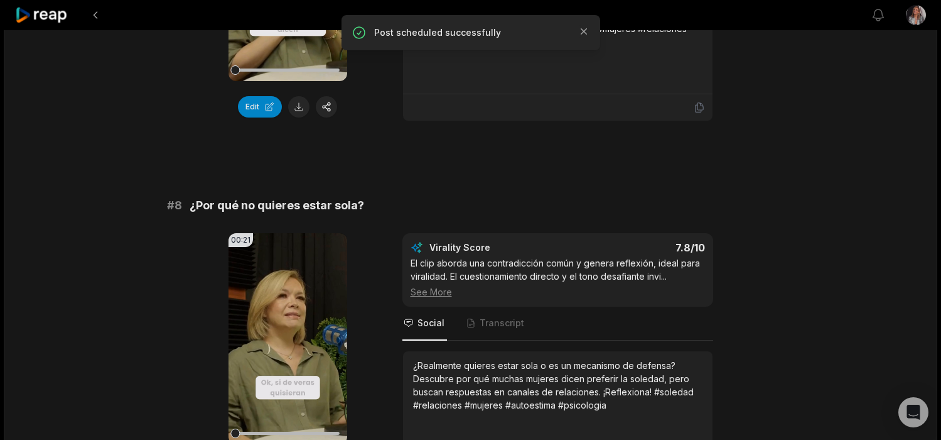
scroll to position [2585, 0]
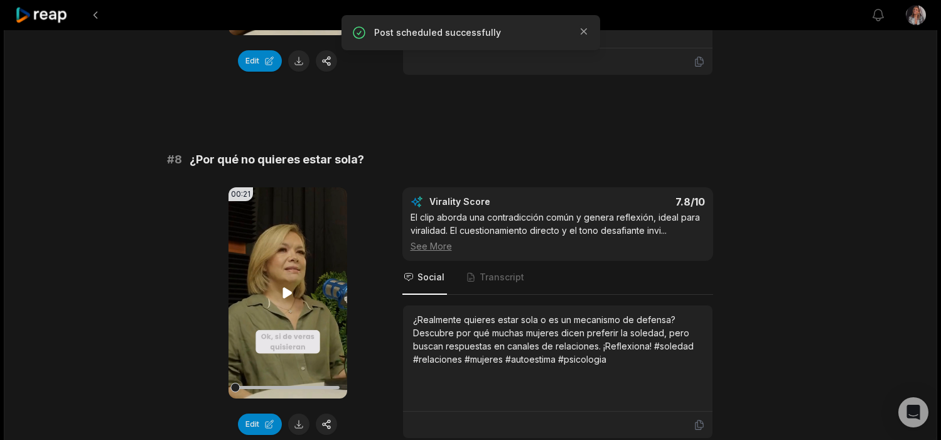
click at [290, 285] on icon at bounding box center [287, 292] width 15 height 15
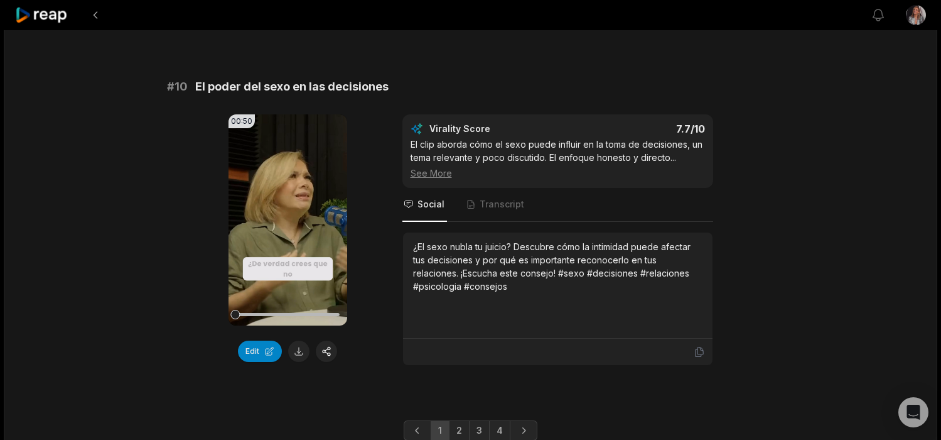
scroll to position [3409, 0]
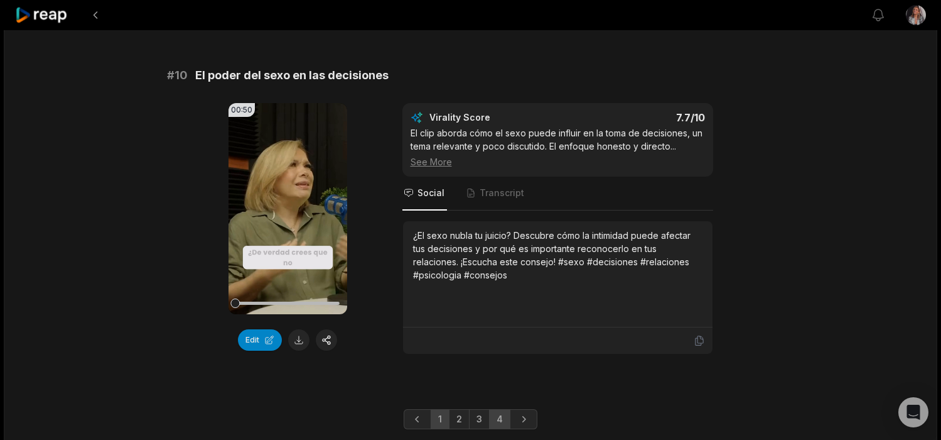
click at [500, 409] on link "4" at bounding box center [499, 419] width 21 height 20
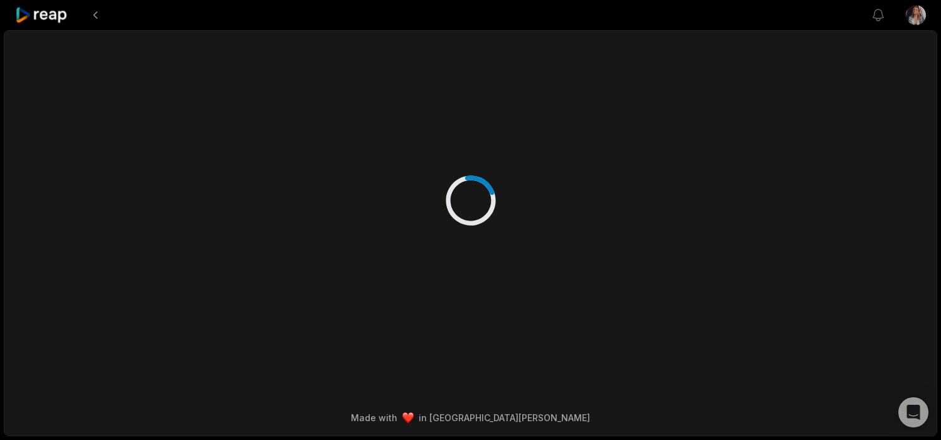
scroll to position [0, 0]
